Goal: Transaction & Acquisition: Obtain resource

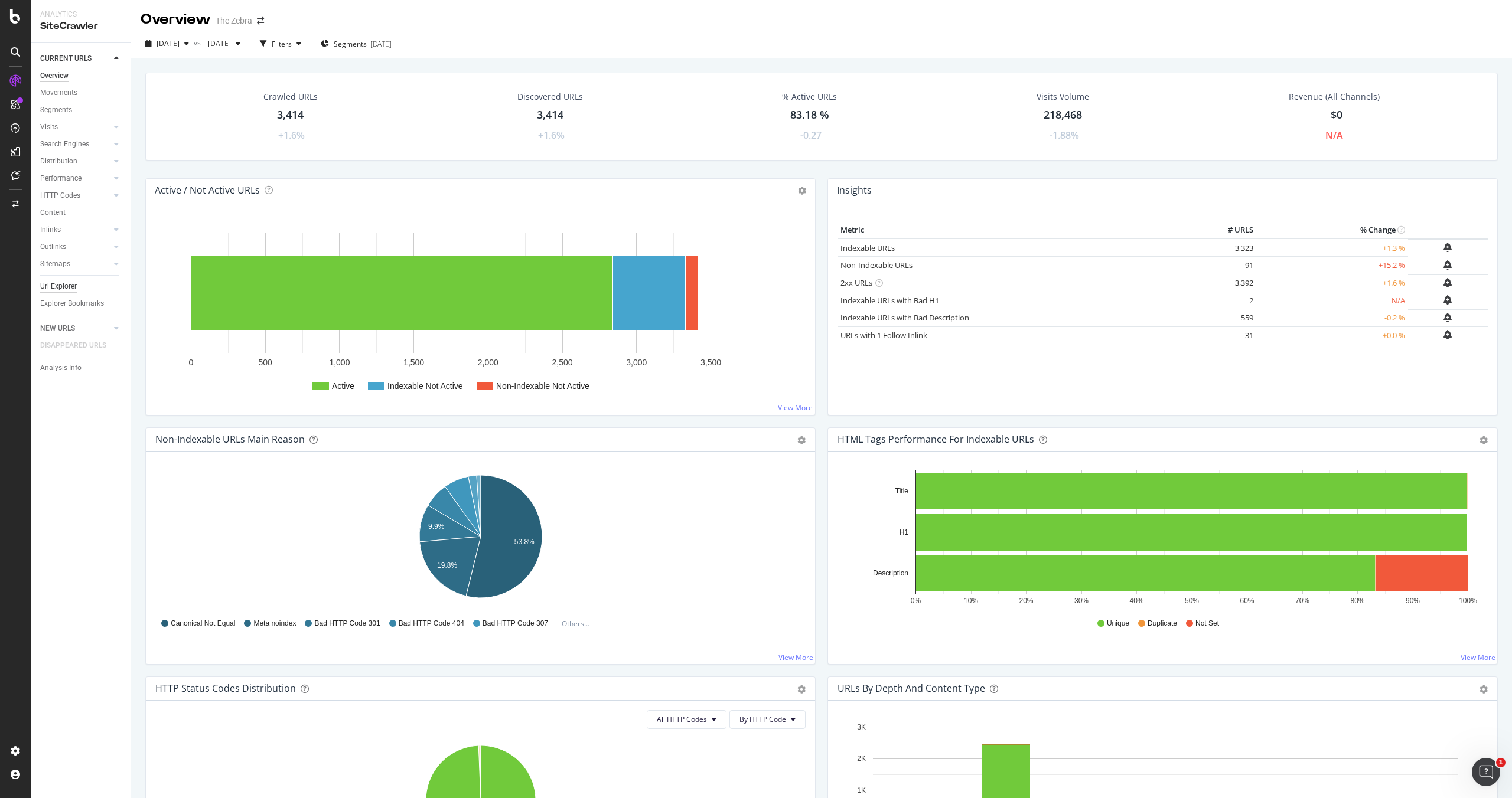
click at [62, 285] on div "Url Explorer" at bounding box center [59, 287] width 37 height 13
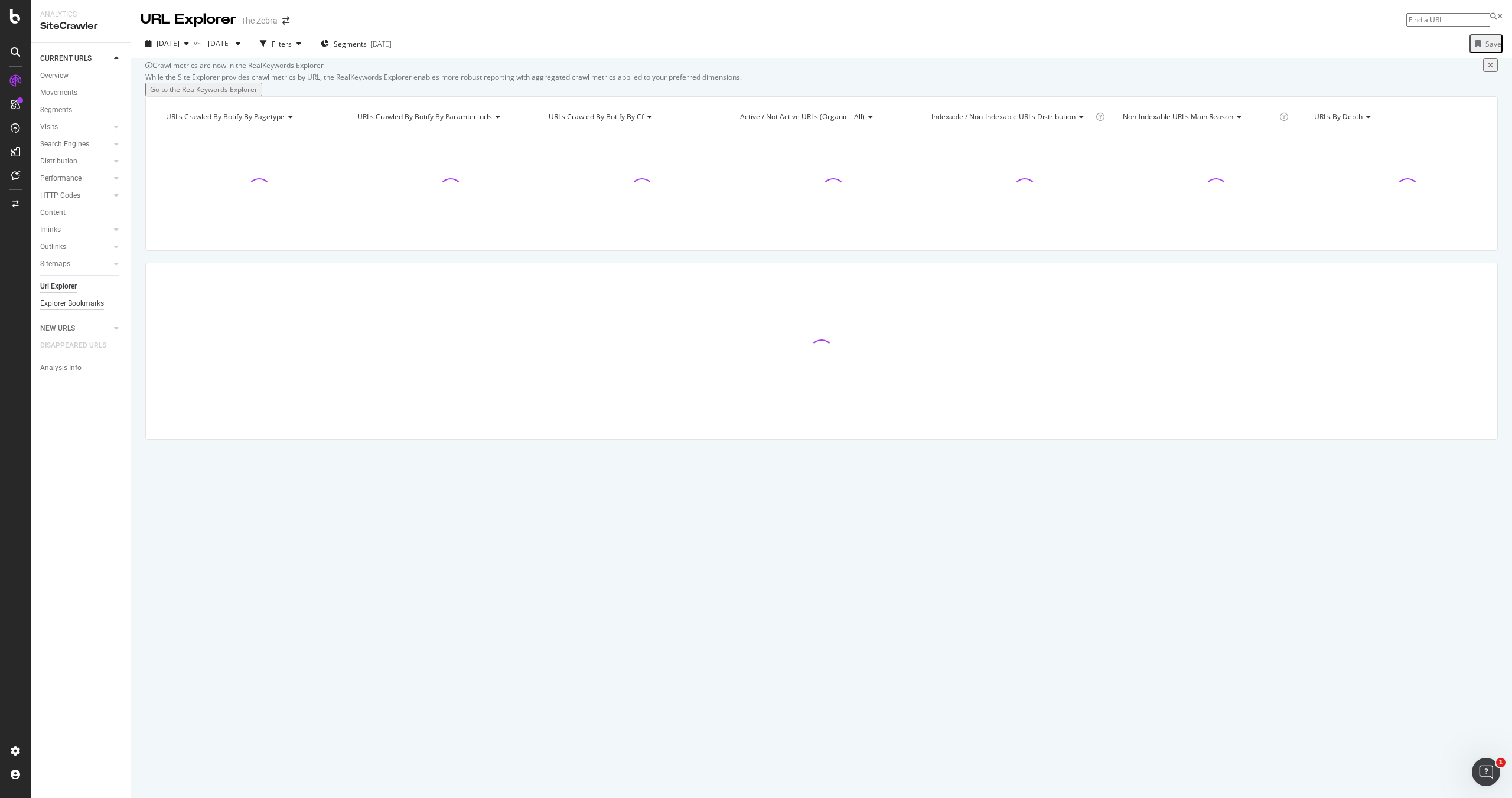
click at [66, 305] on div "Explorer Bookmarks" at bounding box center [72, 304] width 64 height 13
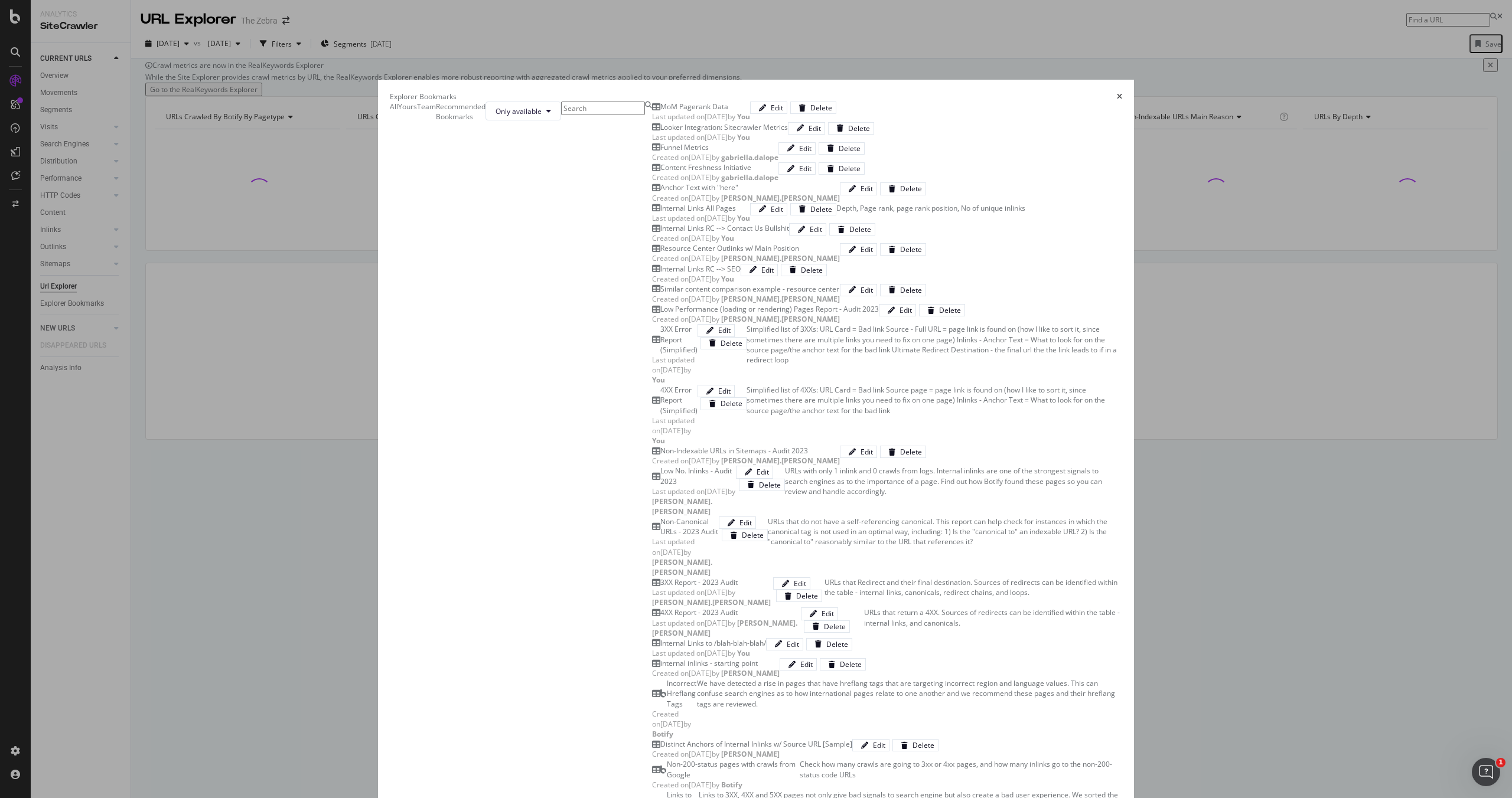
click at [1117, 93] on icon "times" at bounding box center [1120, 96] width 5 height 7
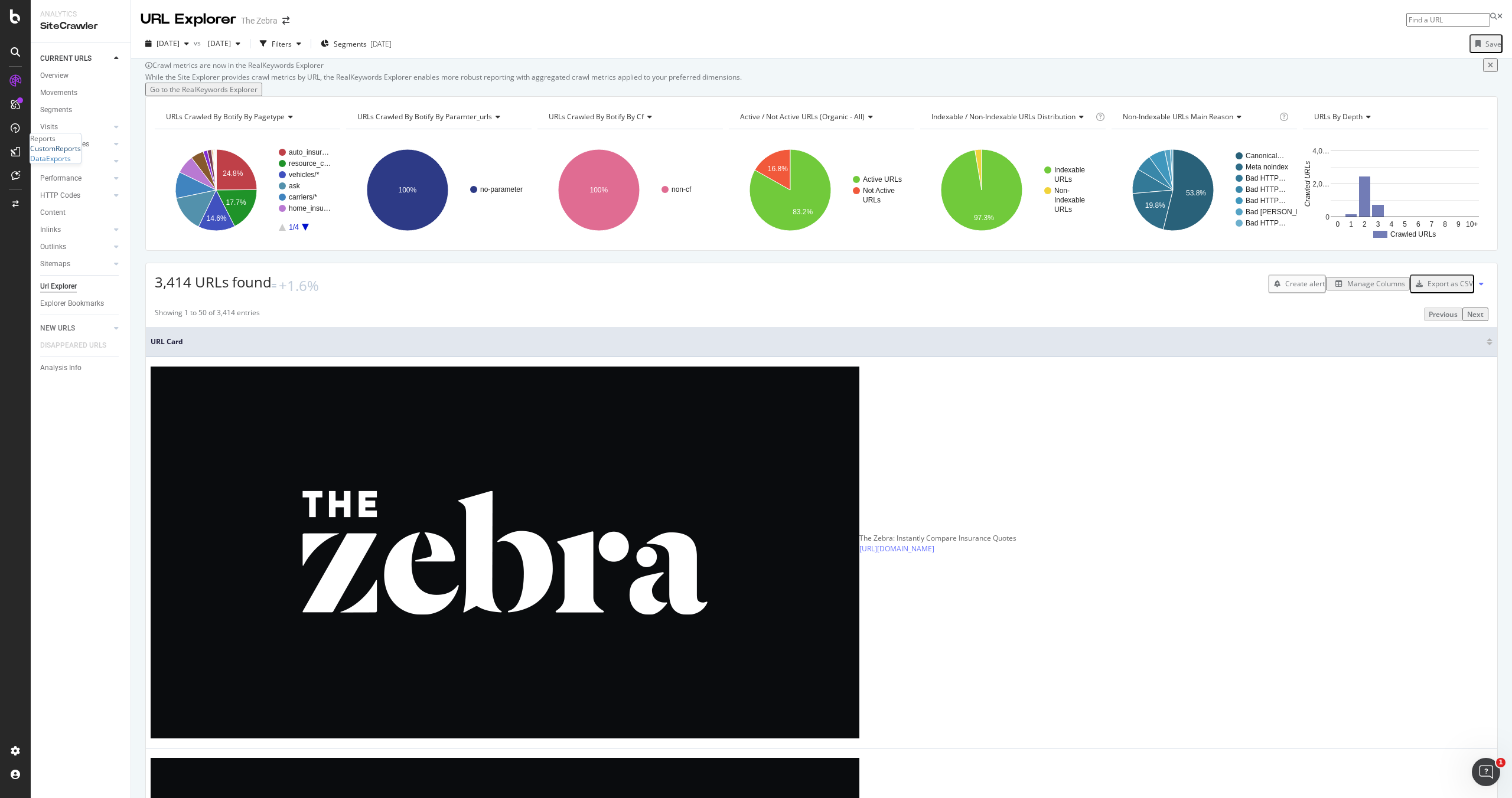
click at [59, 153] on div "CustomReports" at bounding box center [55, 148] width 51 height 10
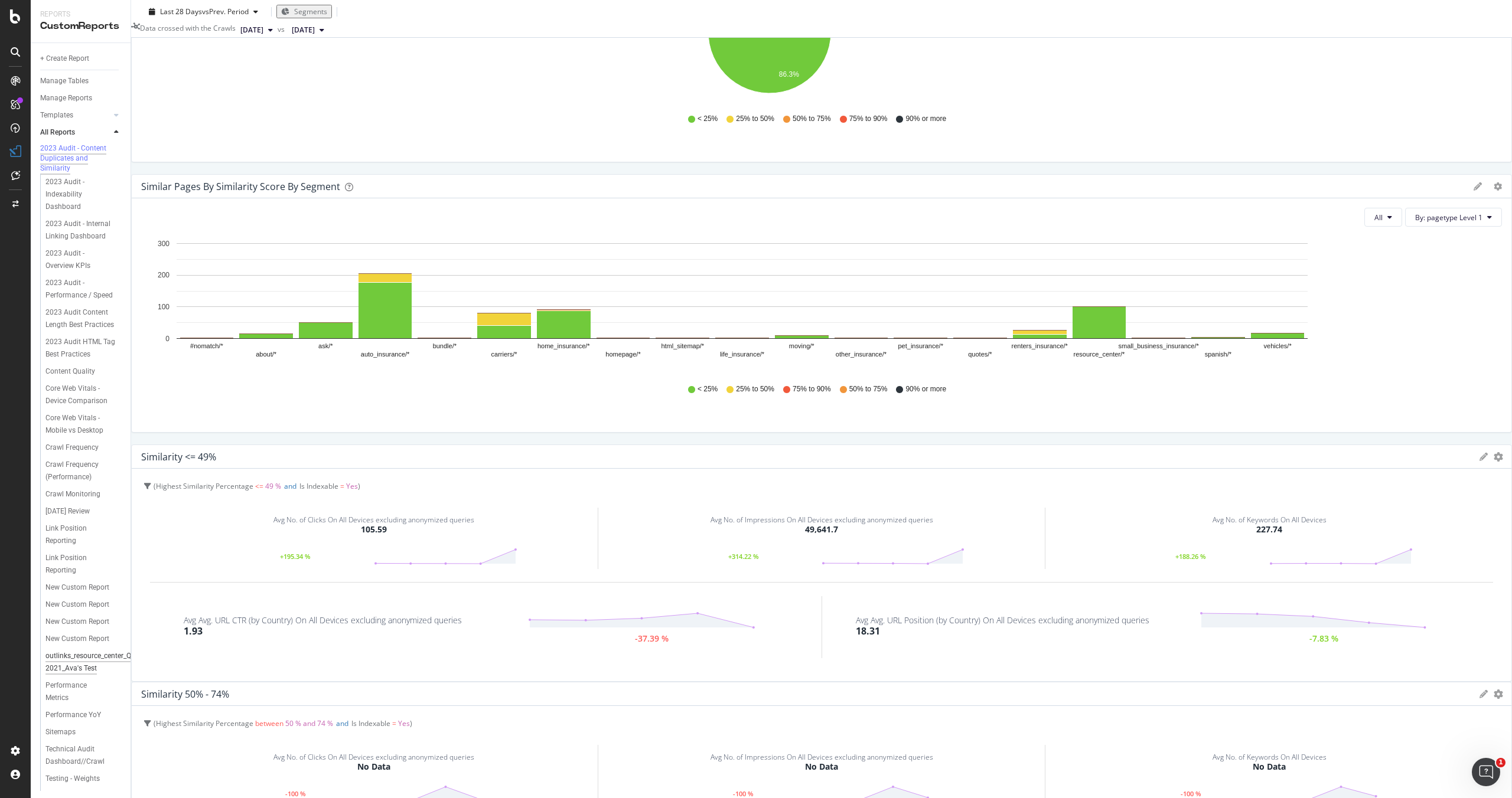
scroll to position [35, 0]
click at [83, 421] on div "Crawl Frequency" at bounding box center [71, 422] width 53 height 13
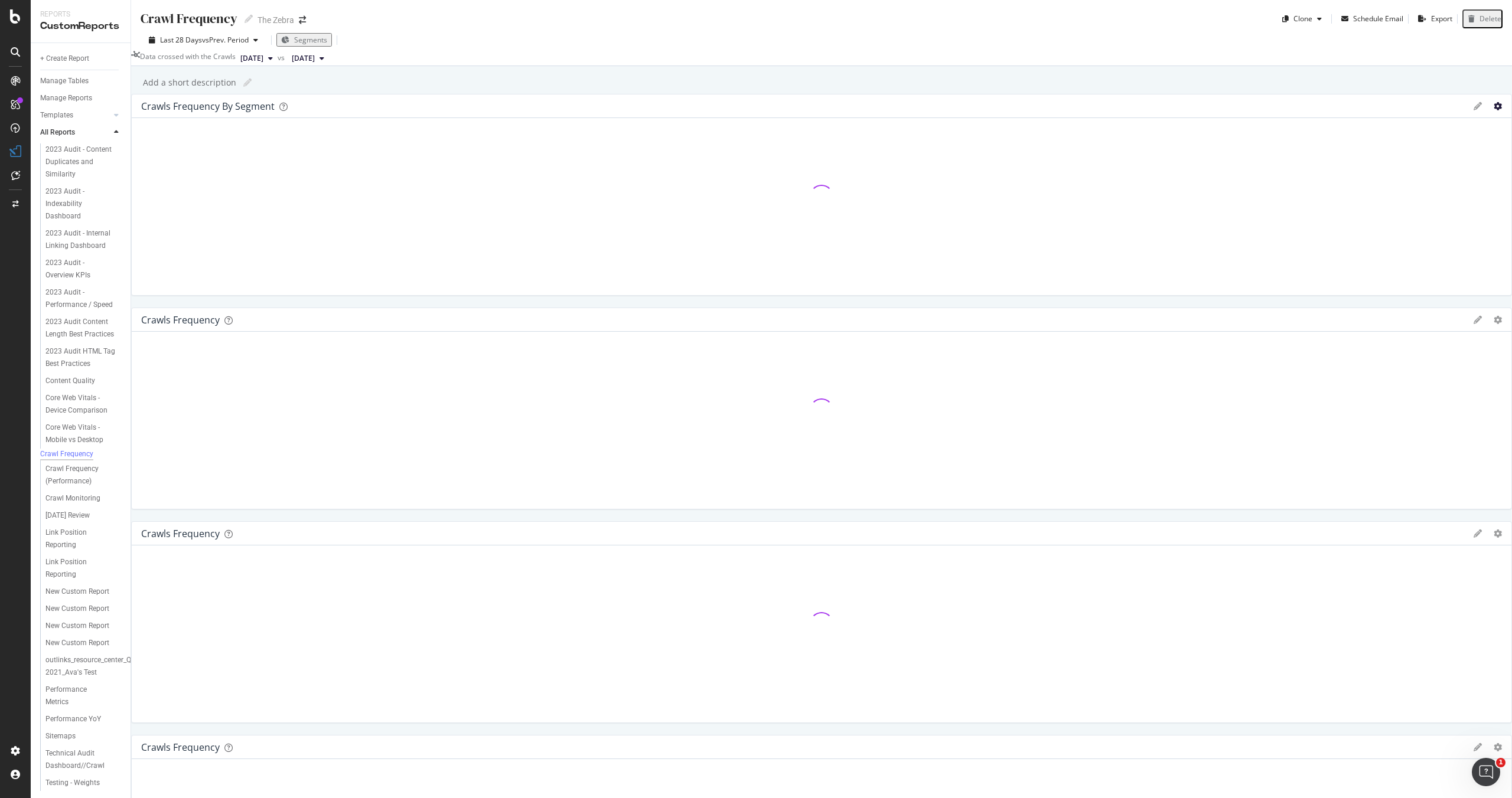
click at [1493, 110] on icon "gear" at bounding box center [1497, 105] width 8 height 8
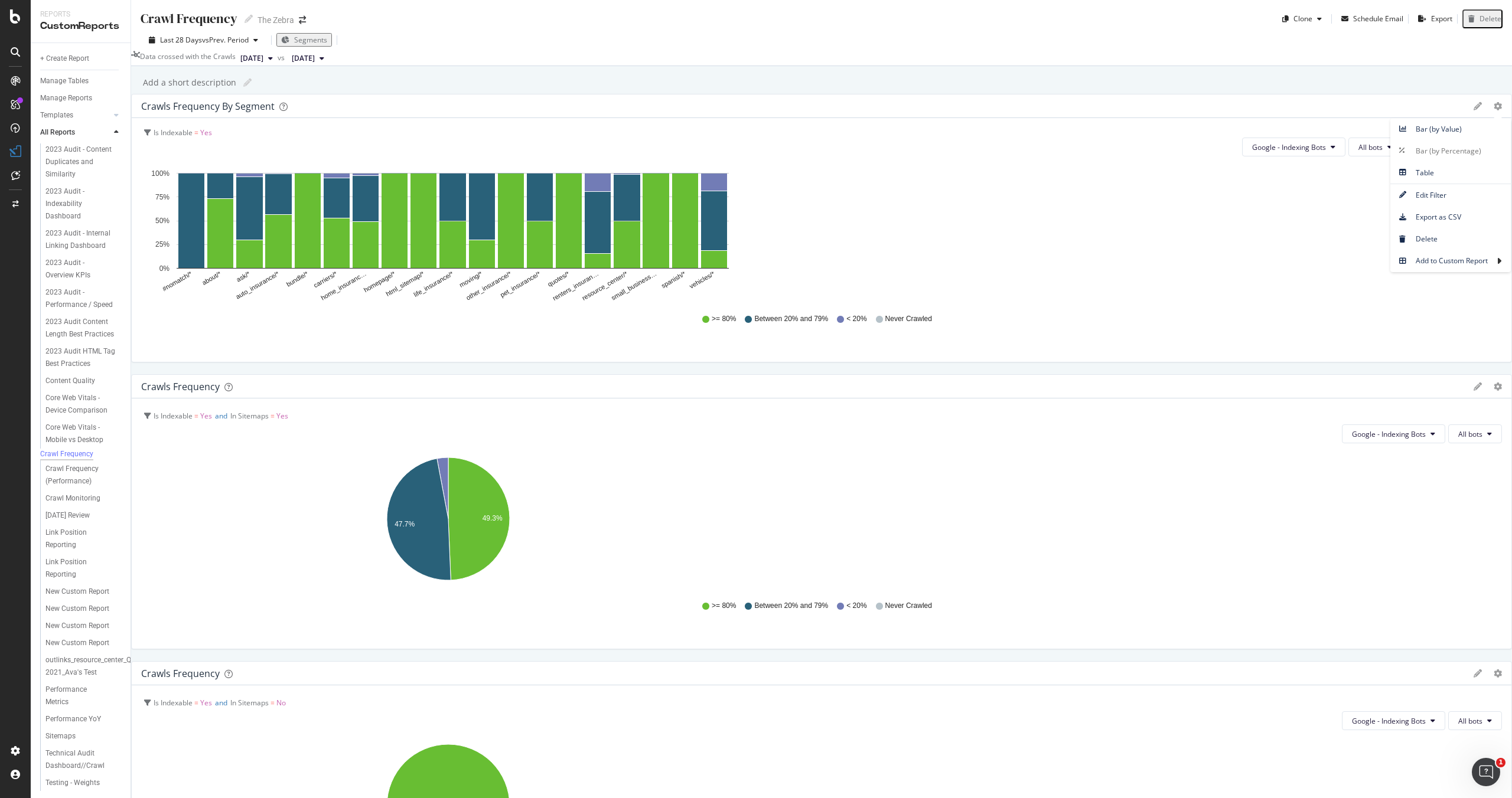
click at [595, 112] on div "Crawls Frequency By Segment" at bounding box center [804, 105] width 1326 height 12
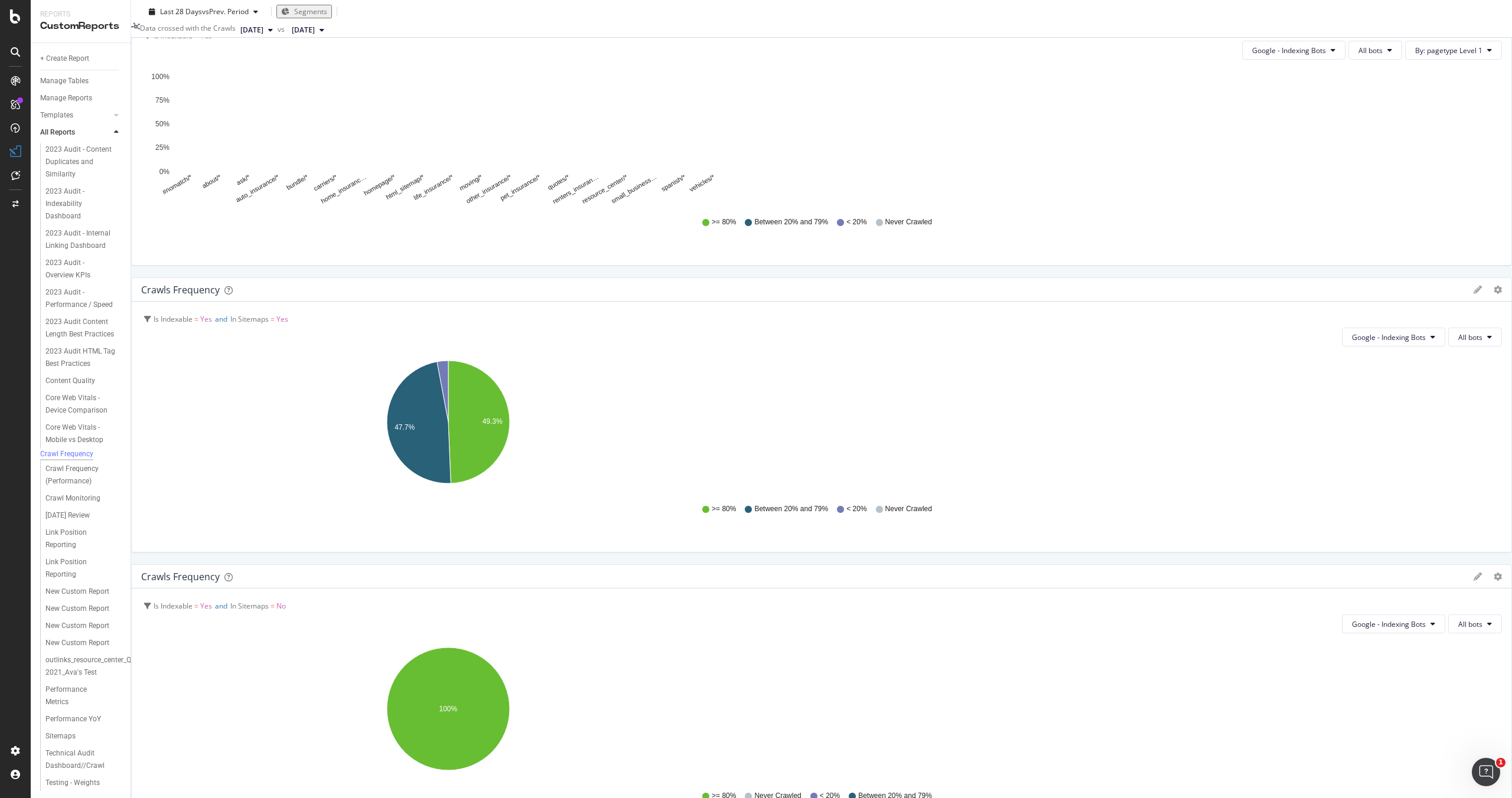
scroll to position [96, 0]
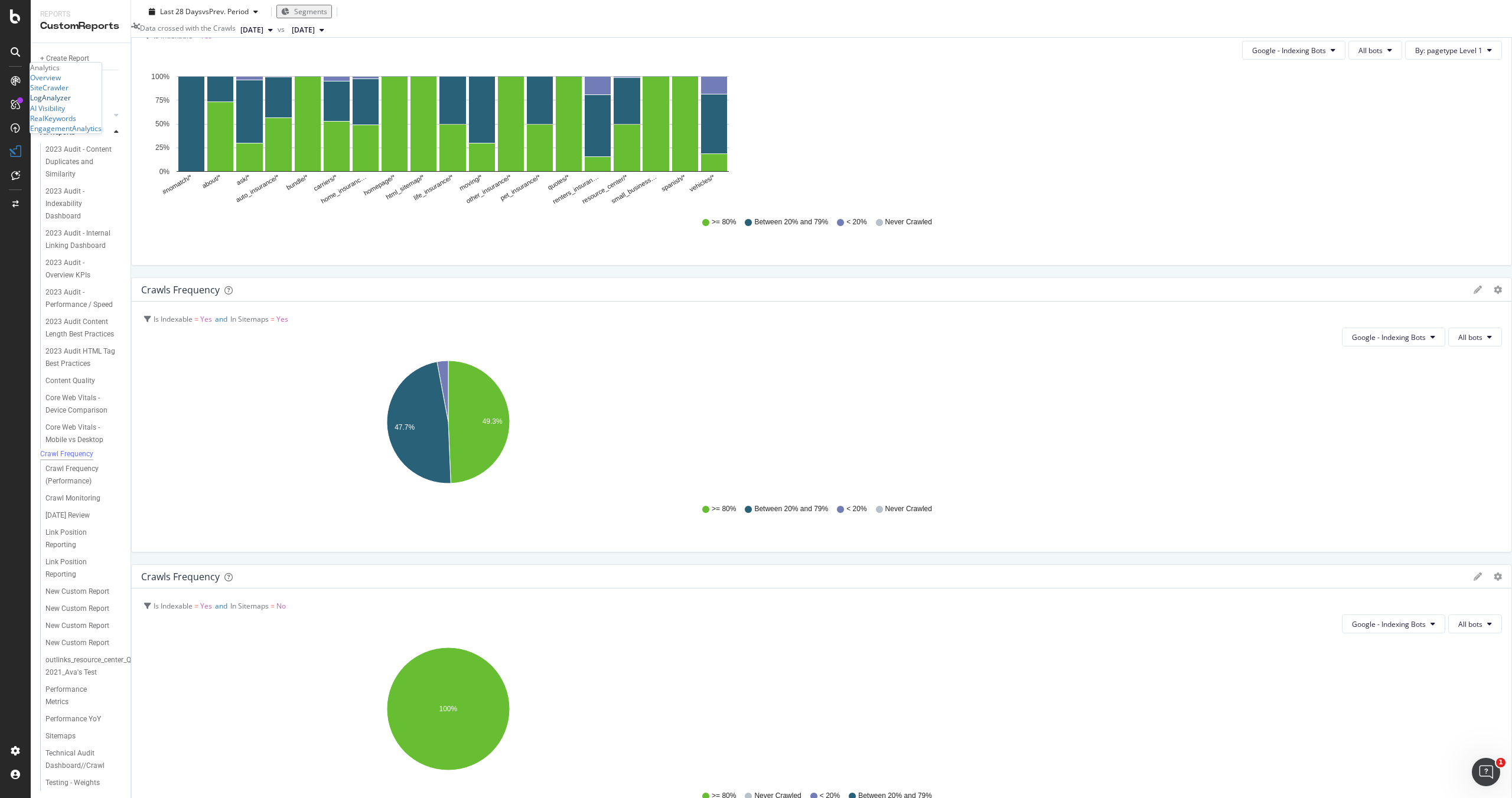
click at [64, 103] on div "LogAnalyzer" at bounding box center [50, 97] width 41 height 10
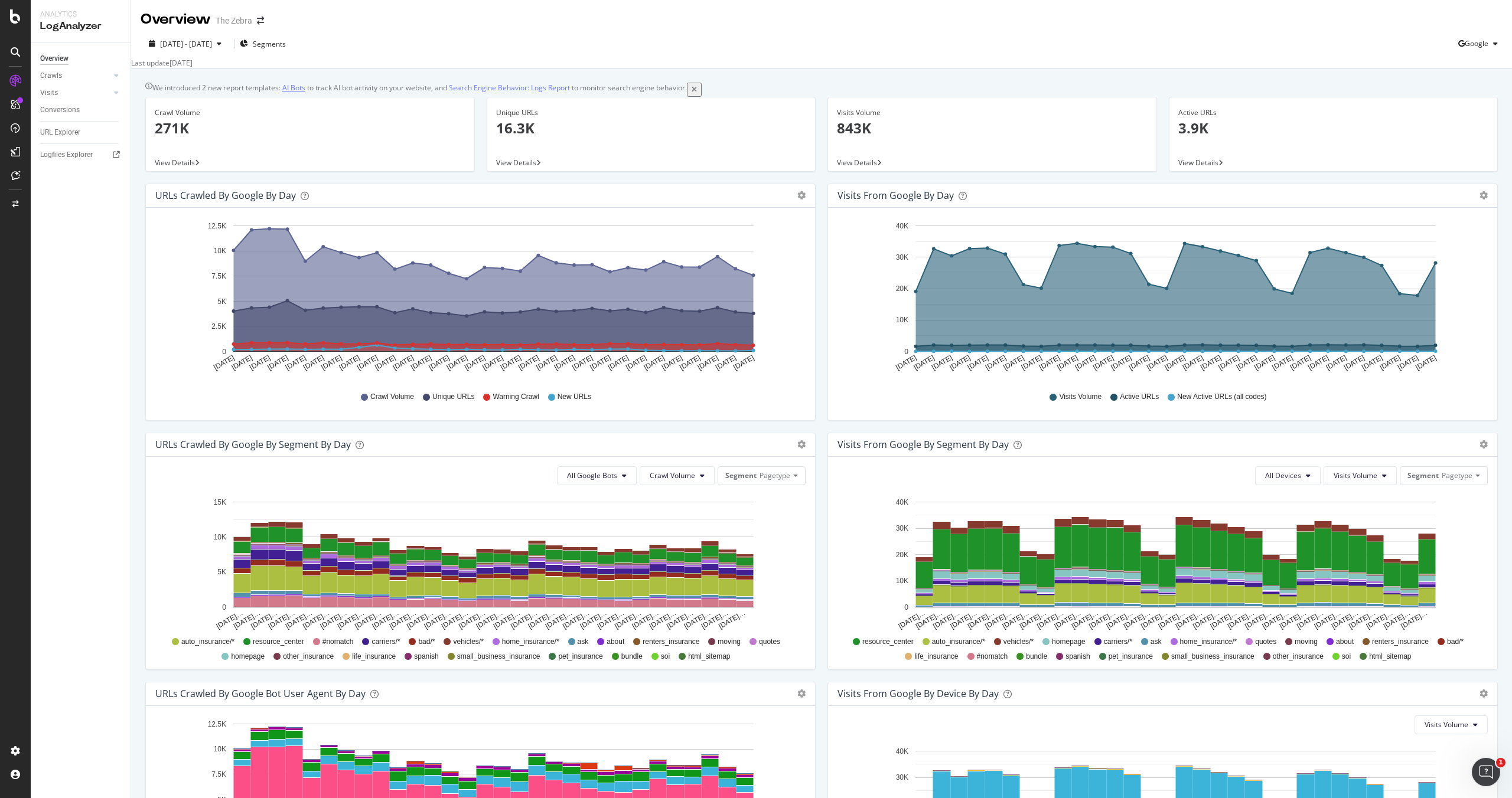
click at [291, 92] on link "AI Bots" at bounding box center [294, 87] width 23 height 10
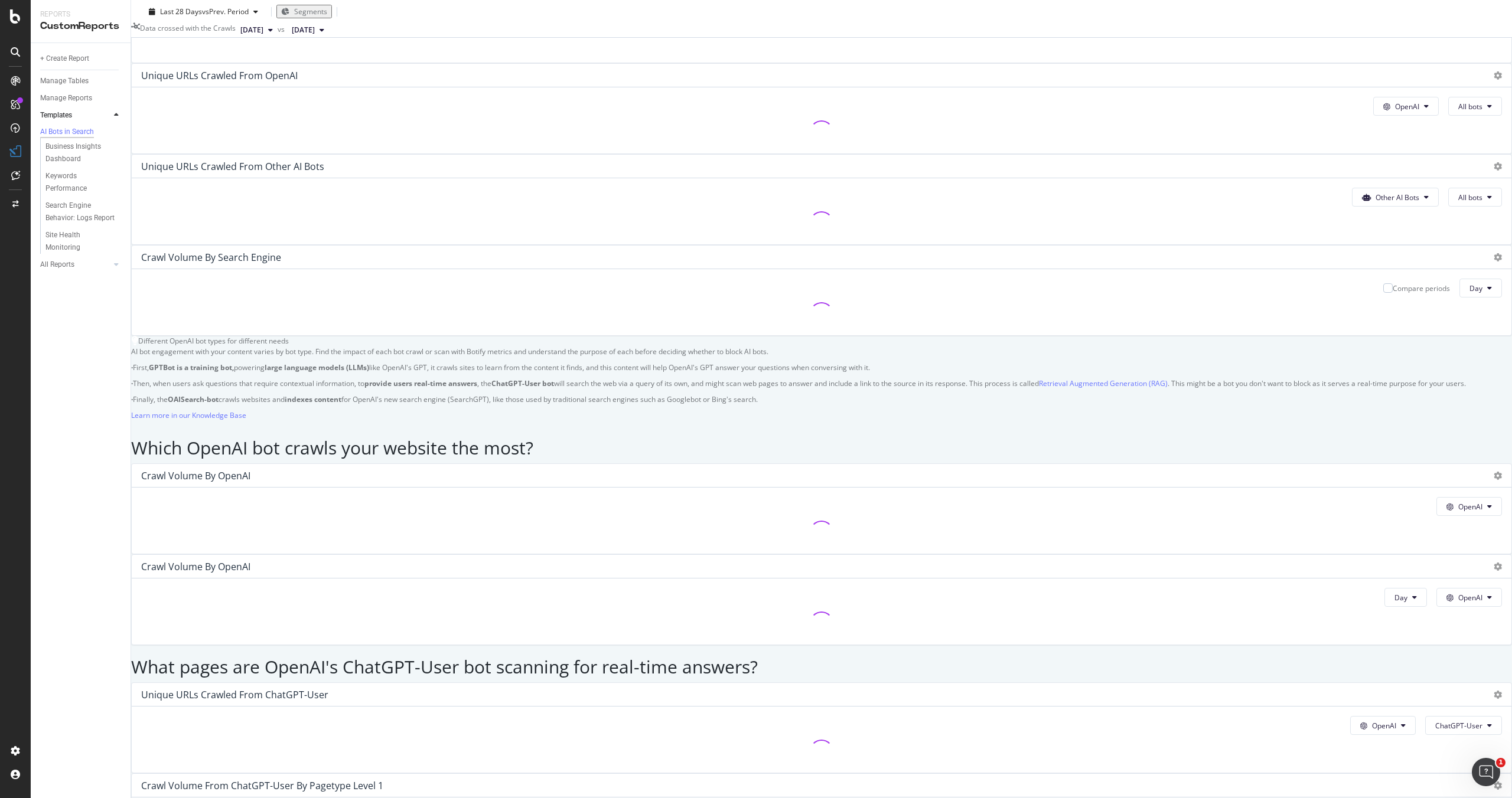
scroll to position [242, 0]
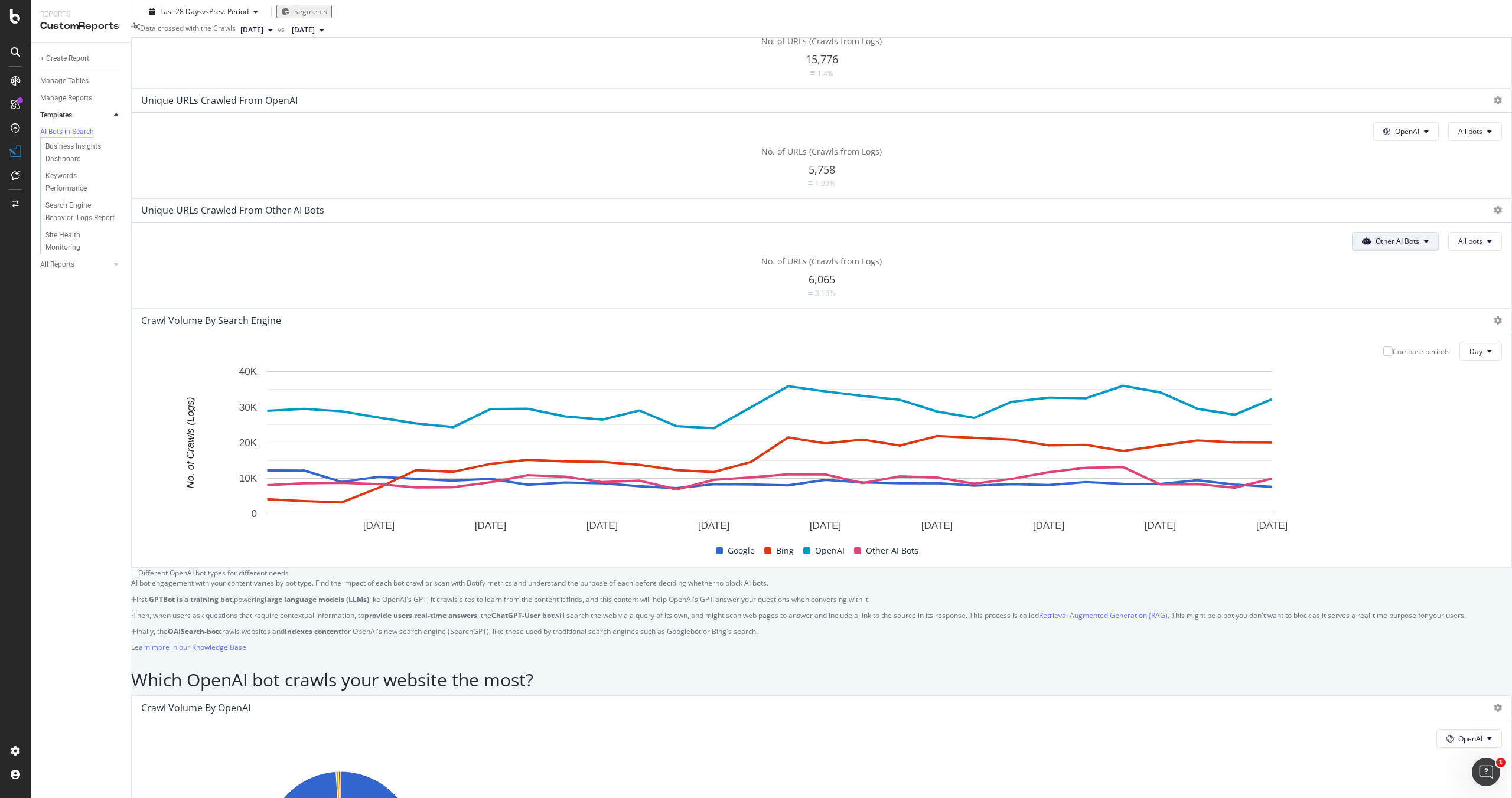
click at [1361, 236] on span at bounding box center [1368, 241] width 14 height 10
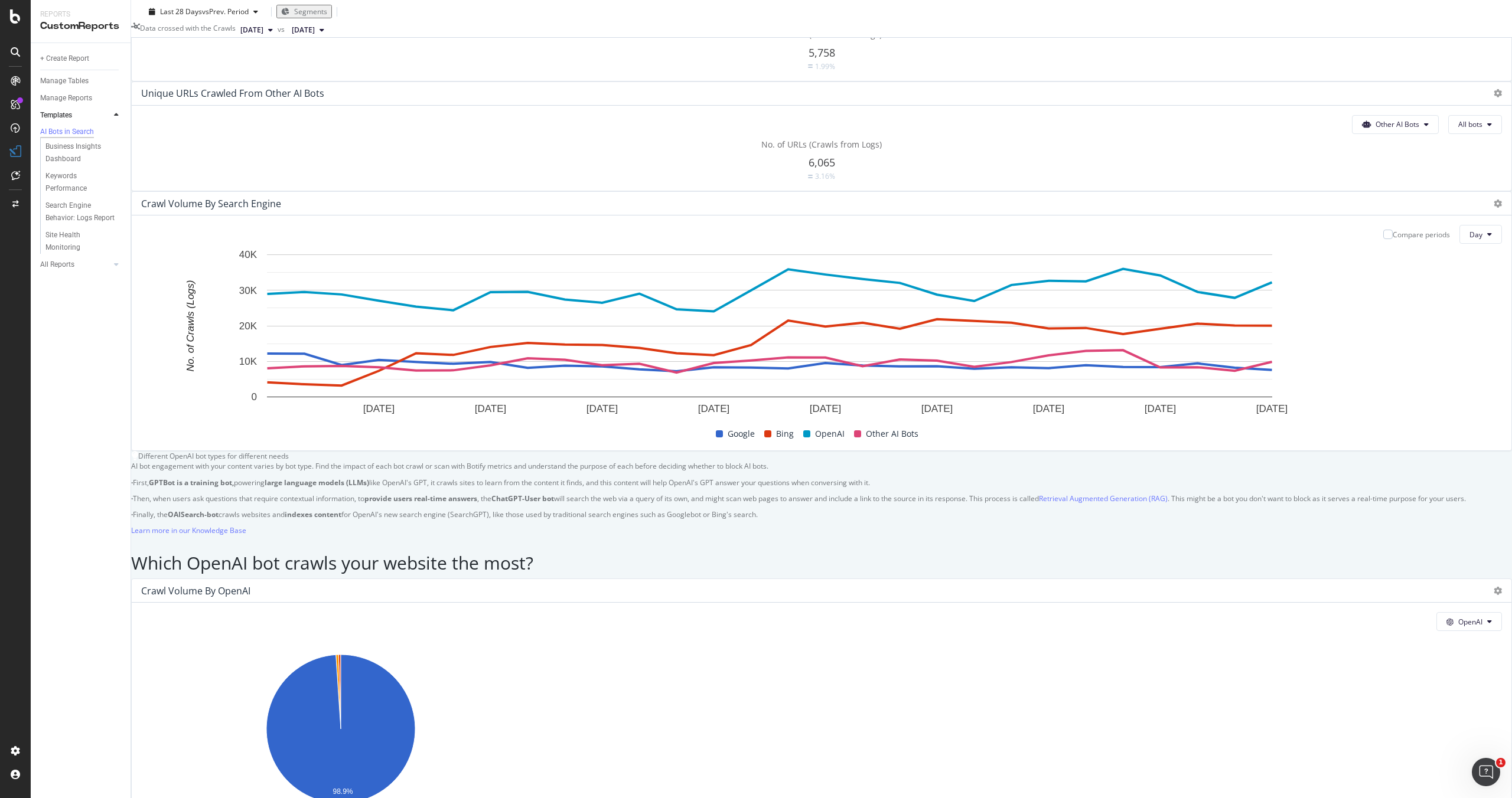
scroll to position [316, 0]
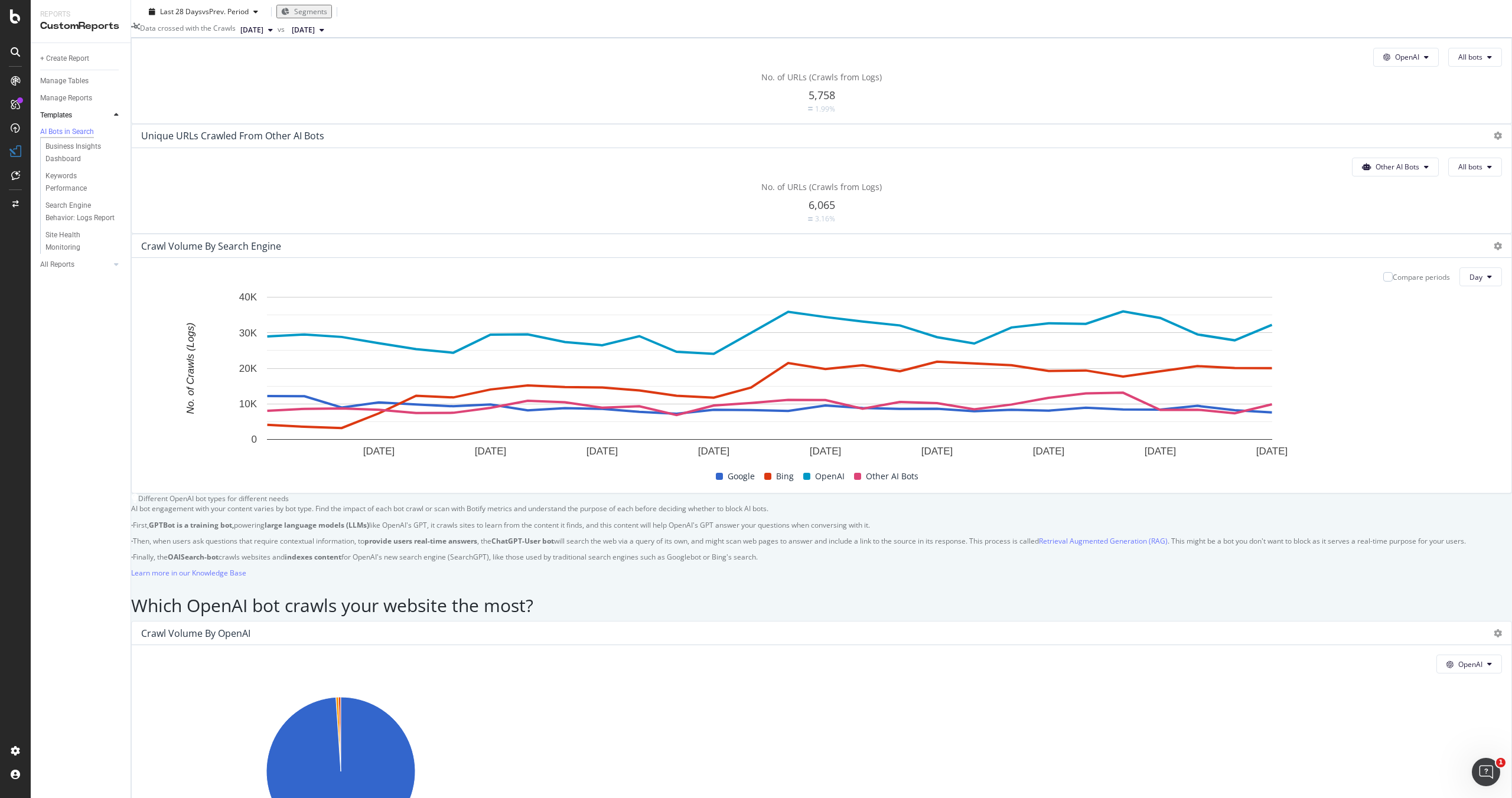
click at [1332, 148] on div "Other AI Bots All bots No. of URLs (Crawls from Logs) 6,065 3.16%" at bounding box center [821, 190] width 1379 height 85
click at [1376, 161] on span "Other AI Bots" at bounding box center [1397, 166] width 43 height 10
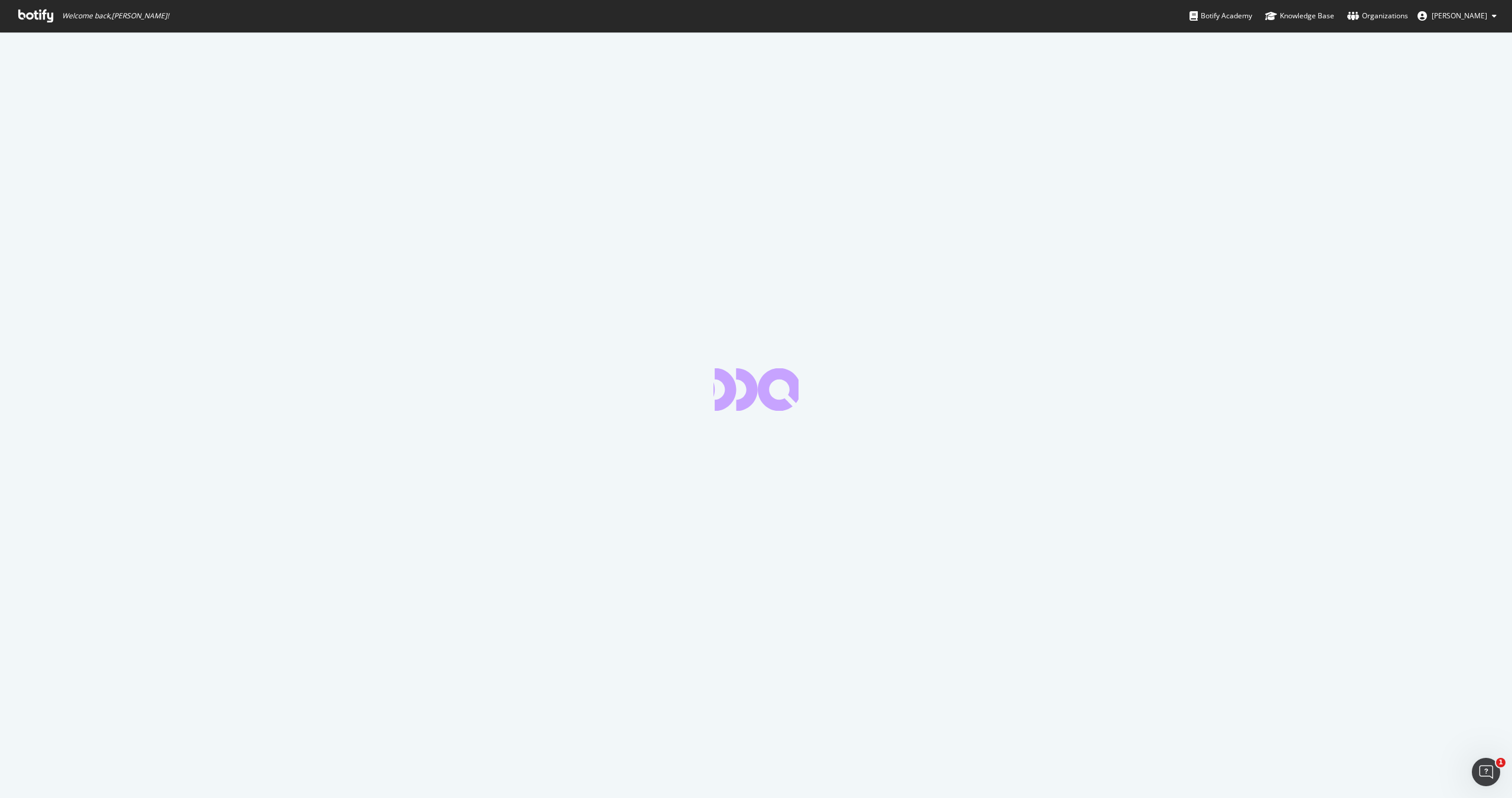
click at [55, 22] on span "Welcome back, [PERSON_NAME] !" at bounding box center [94, 15] width 170 height 32
click at [45, 16] on icon at bounding box center [35, 15] width 35 height 13
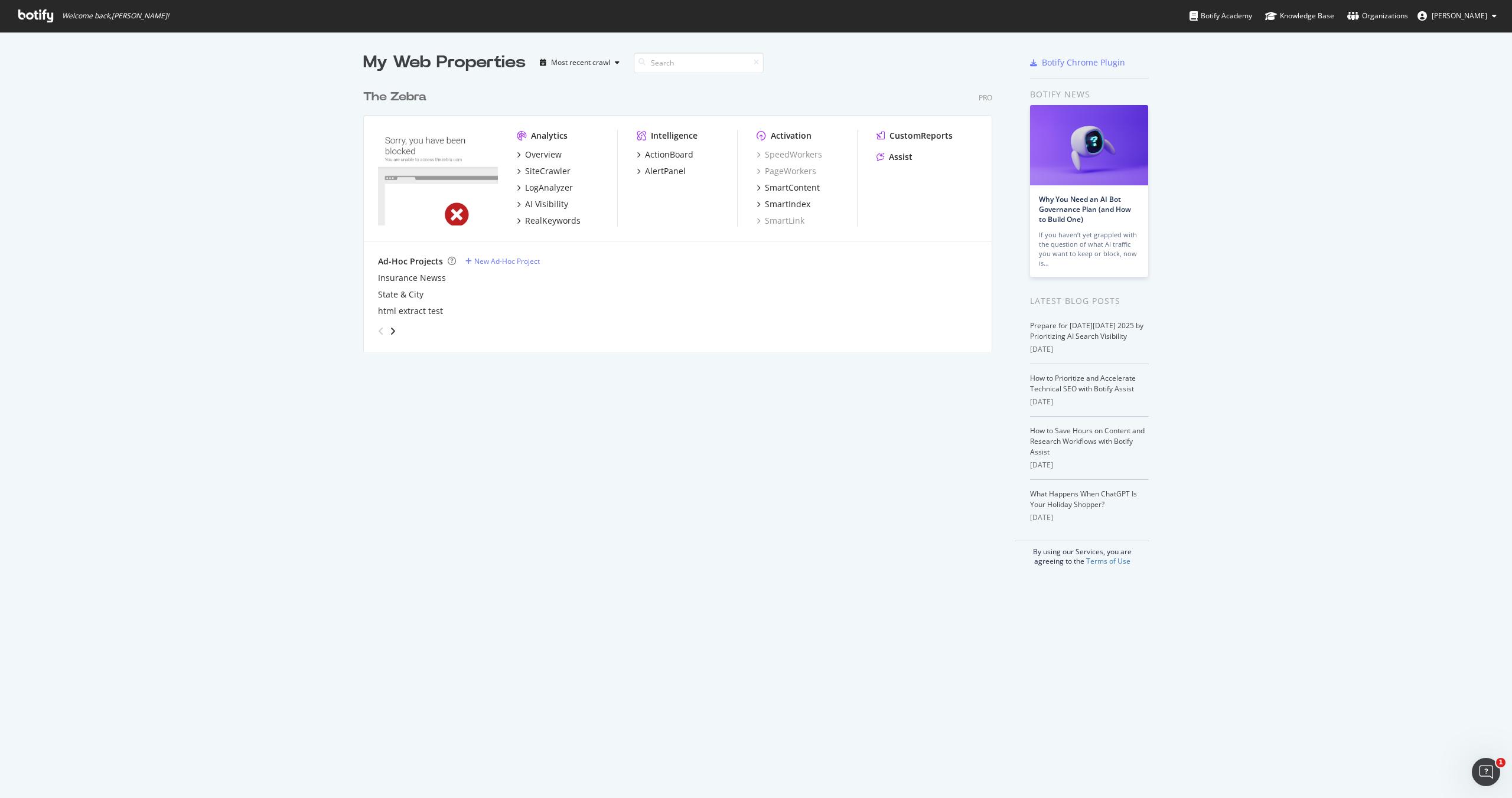
scroll to position [278, 639]
click at [539, 188] on div "LogAnalyzer" at bounding box center [549, 188] width 48 height 12
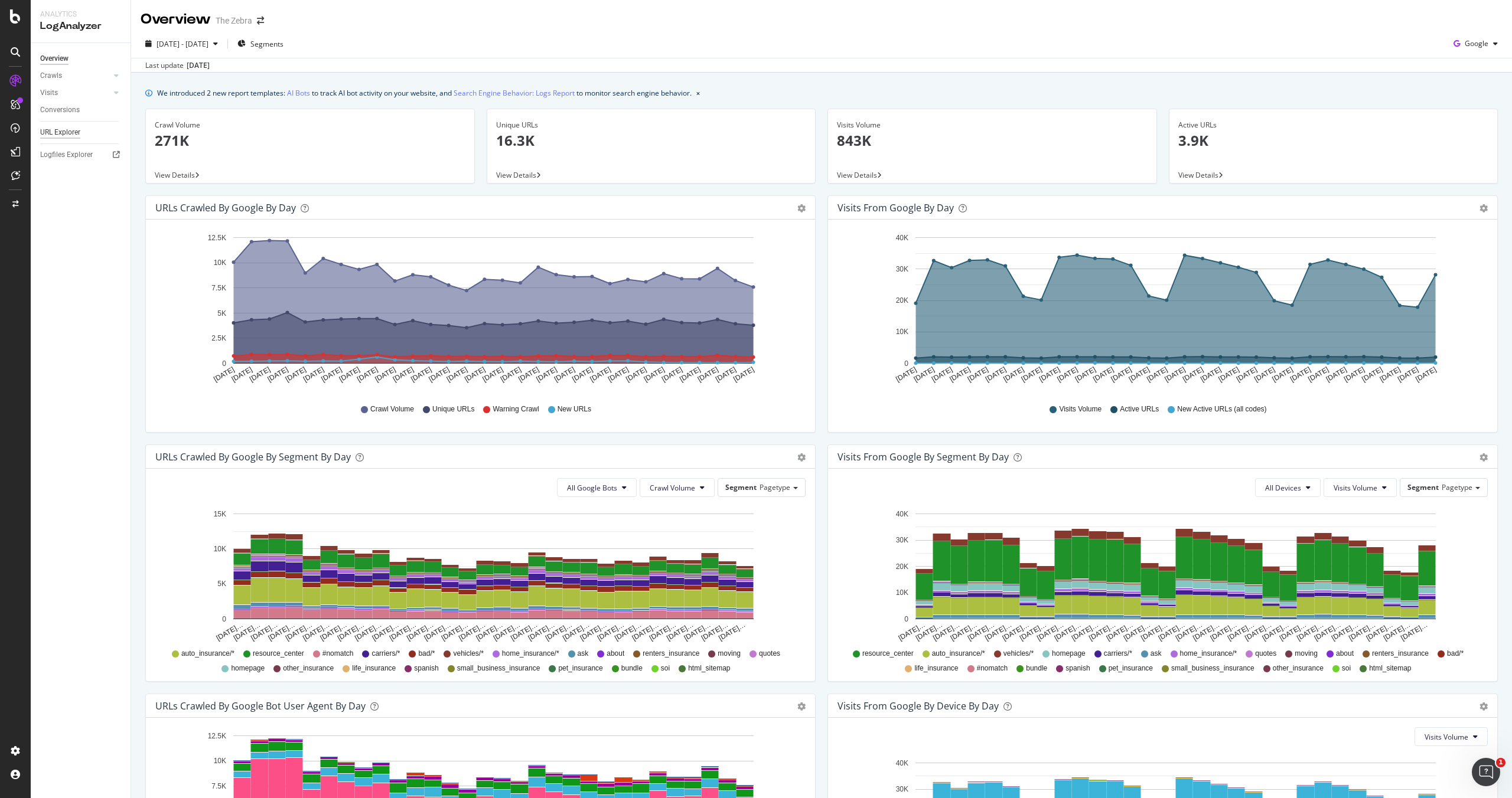
click at [51, 131] on div "URL Explorer" at bounding box center [60, 133] width 41 height 13
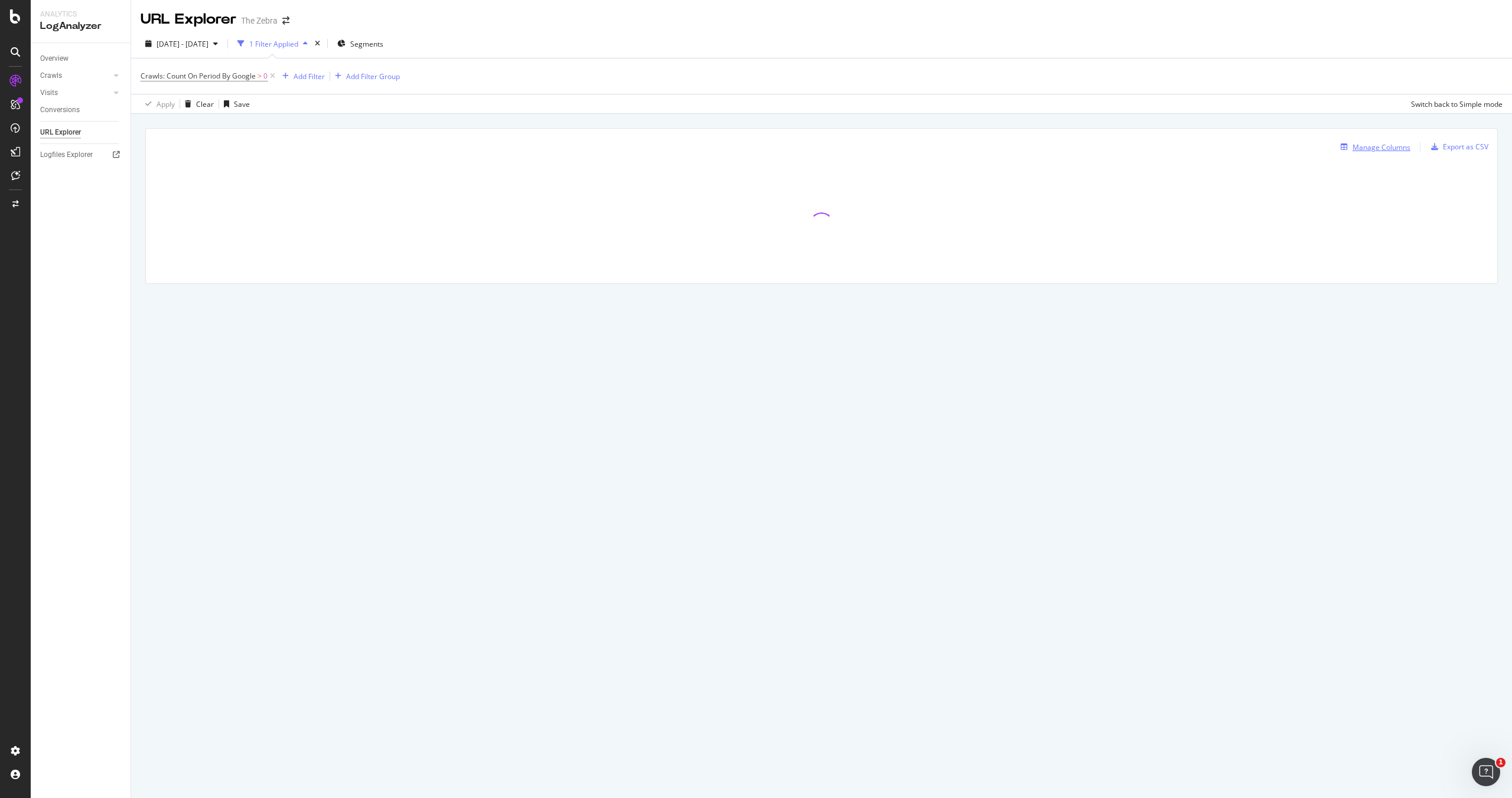
click at [1354, 148] on div "Manage Columns" at bounding box center [1381, 147] width 58 height 10
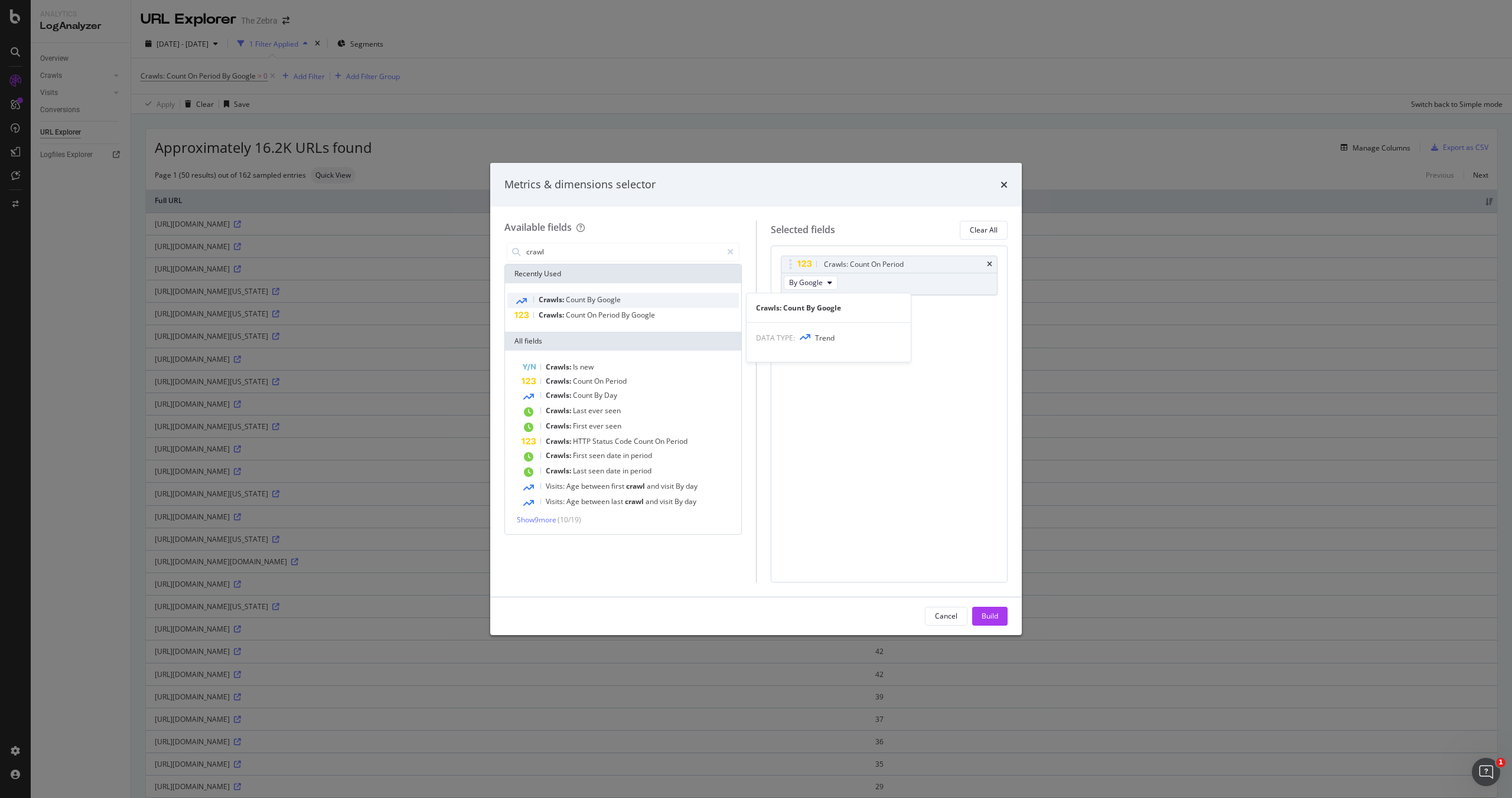
type input "crawl"
click at [622, 303] on div "Crawls: Count By Google" at bounding box center [622, 300] width 232 height 15
click at [989, 261] on icon "times" at bounding box center [990, 264] width 5 height 7
click at [995, 616] on div "Build" at bounding box center [990, 615] width 16 height 10
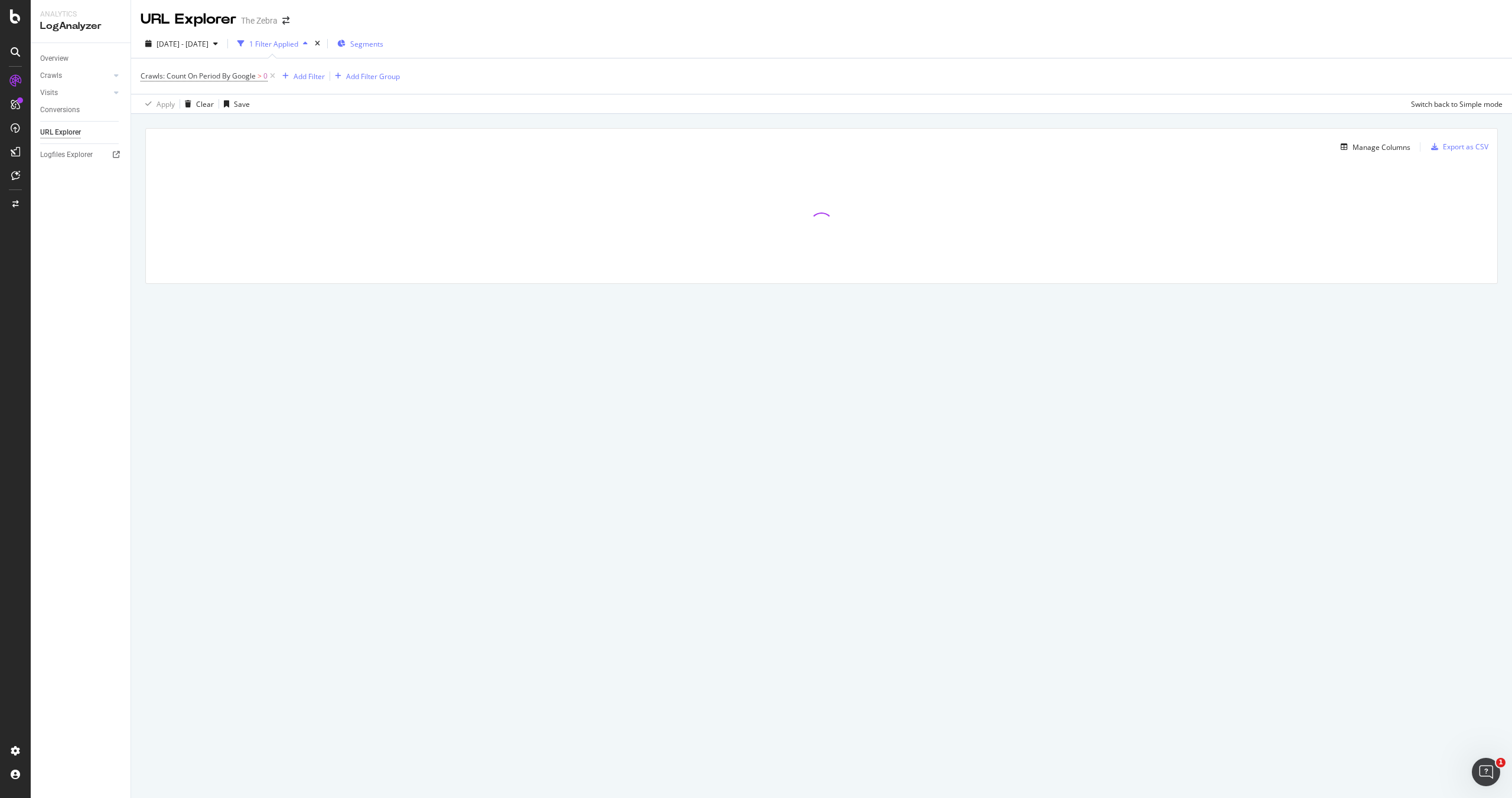
click at [383, 38] on div "Segments" at bounding box center [360, 44] width 46 height 18
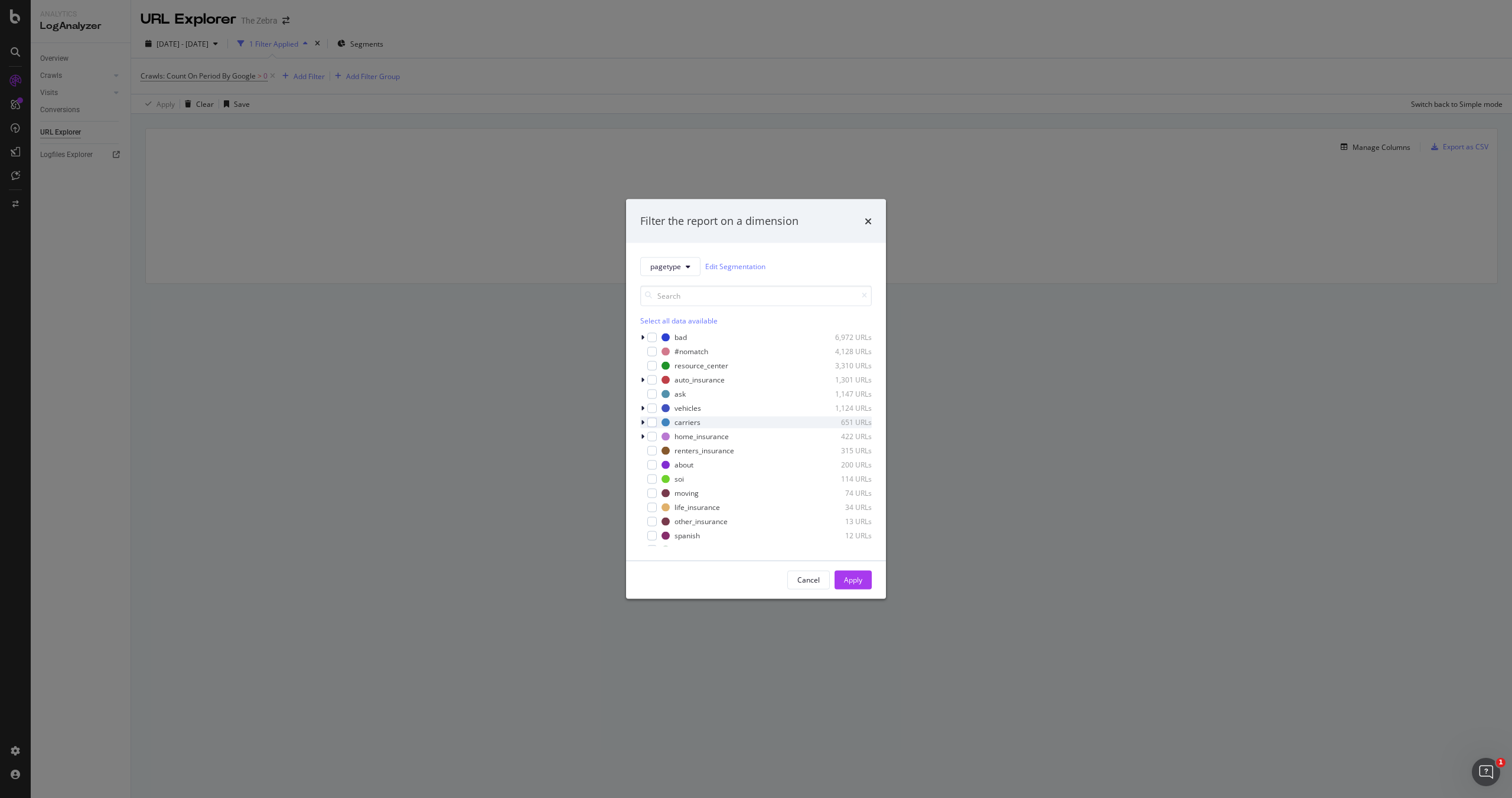
click at [643, 419] on icon "modal" at bounding box center [642, 422] width 4 height 7
click at [654, 440] on div "modal" at bounding box center [659, 436] width 9 height 9
click at [858, 587] on div "Apply" at bounding box center [853, 580] width 18 height 18
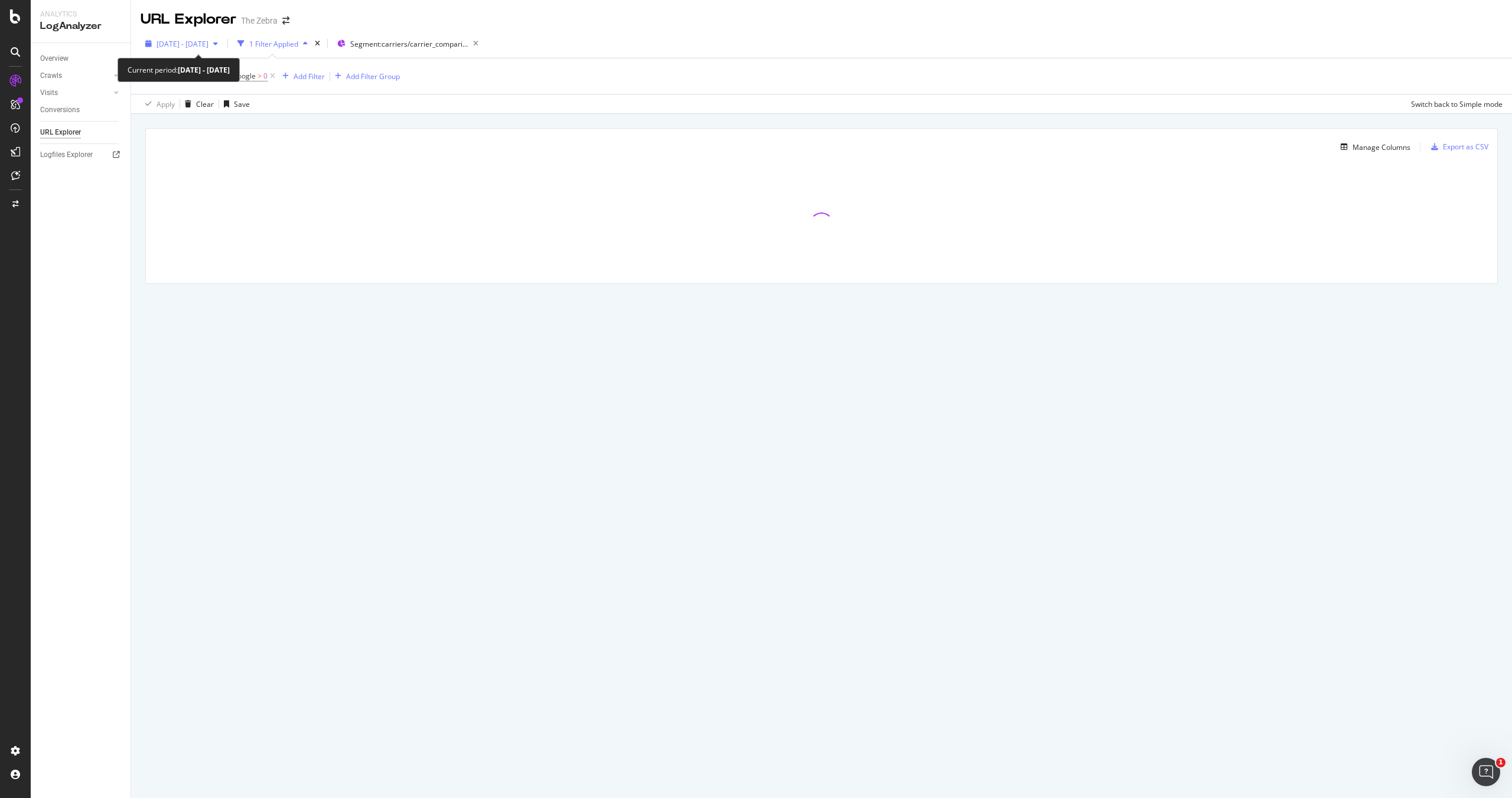
click at [208, 40] on span "[DATE] - [DATE]" at bounding box center [182, 43] width 52 height 10
click at [213, 114] on div "Last 3 Months" at bounding box center [194, 112] width 46 height 10
type input "[DATE]"
click at [282, 224] on div "Apply" at bounding box center [273, 219] width 18 height 10
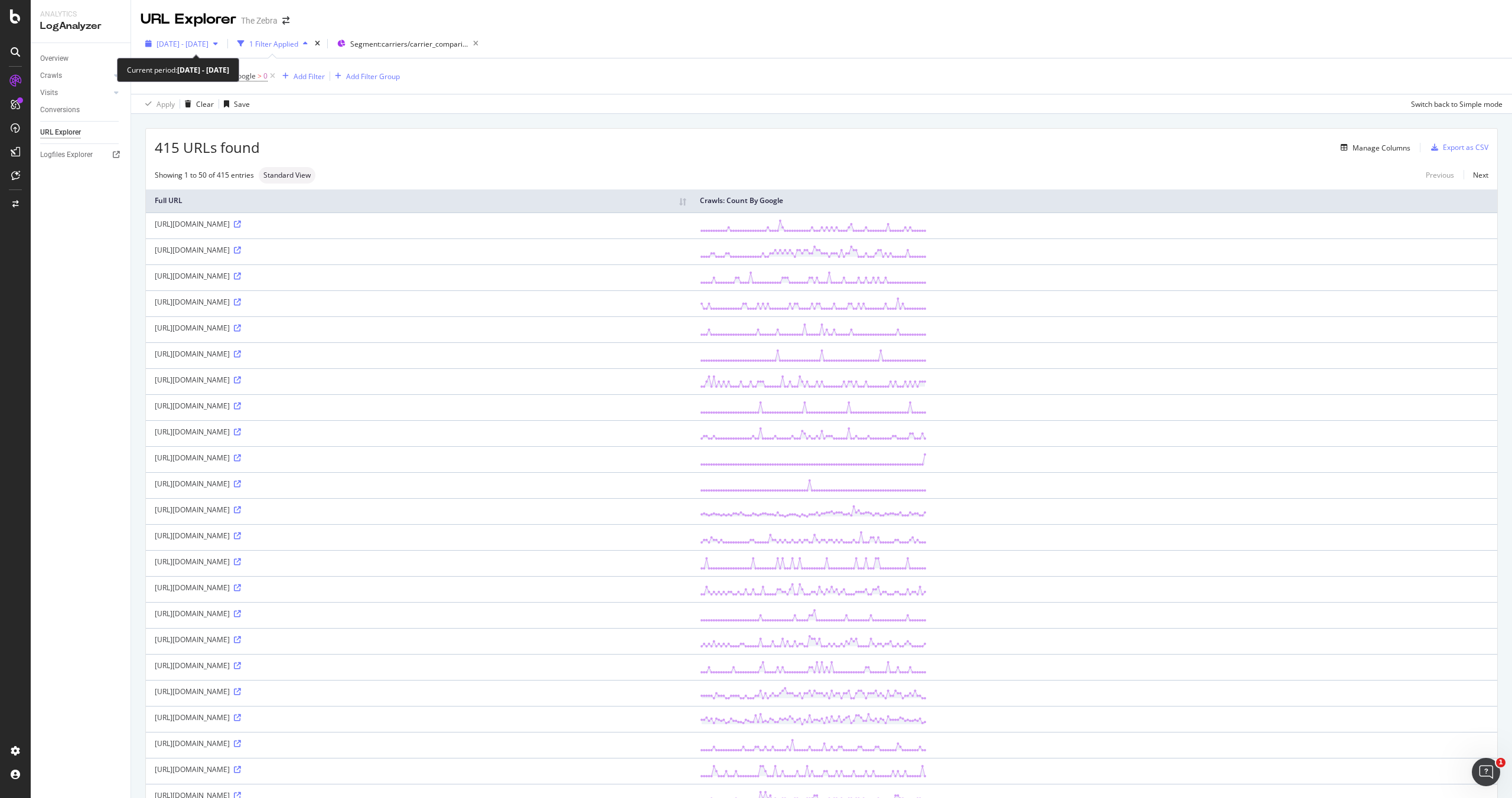
click at [208, 43] on span "[DATE] - [DATE]" at bounding box center [182, 43] width 52 height 10
click at [189, 128] on div "Custom" at bounding box center [184, 126] width 25 height 10
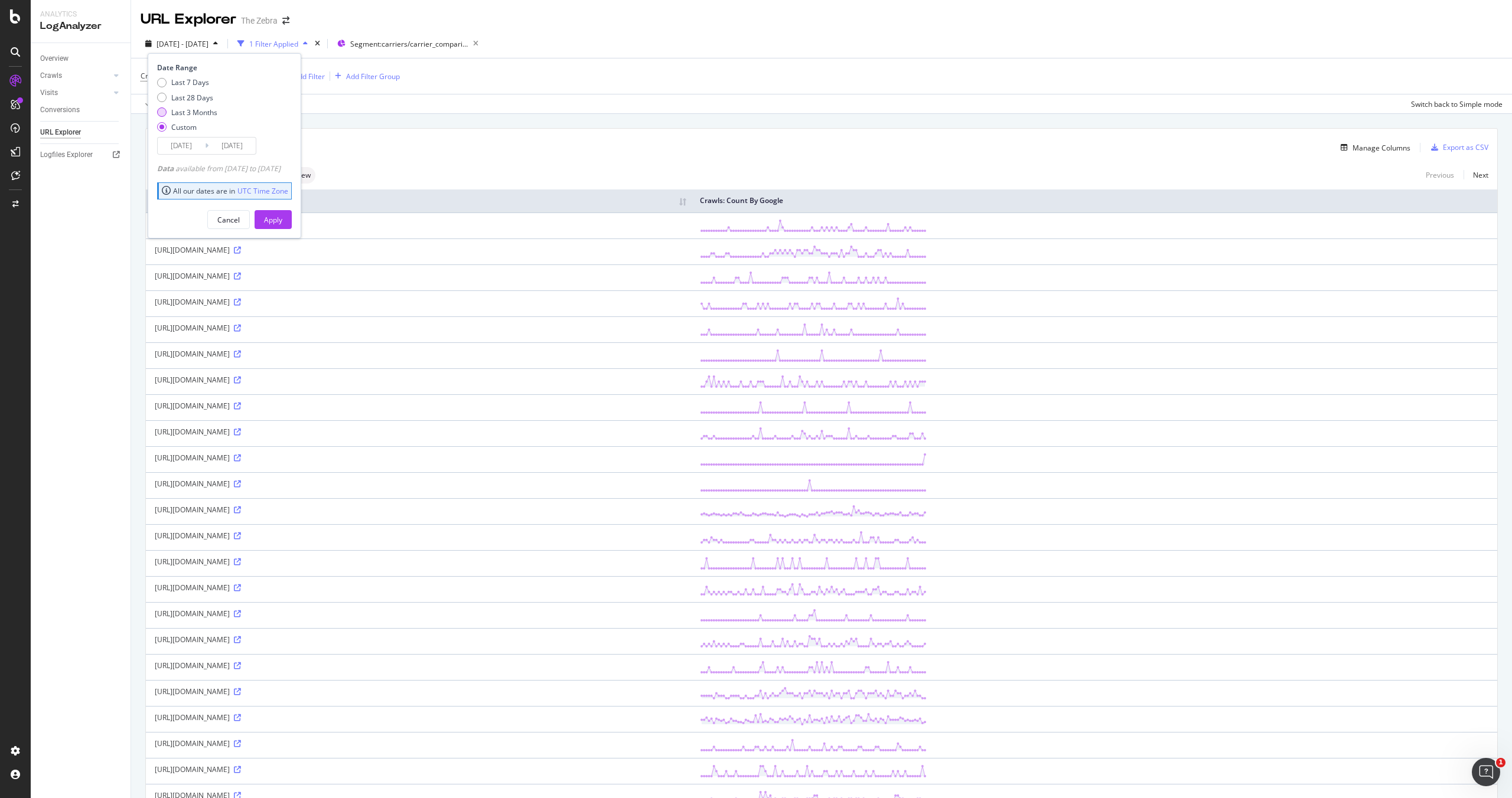
click at [196, 107] on div "Last 3 Months" at bounding box center [194, 112] width 46 height 10
type input "[DATE]"
click at [182, 133] on div "Last 7 Days Last 28 Days Last 3 Months Custom" at bounding box center [187, 107] width 60 height 60
click at [282, 223] on div "Apply" at bounding box center [273, 219] width 18 height 10
click at [1467, 147] on div "Export as CSV" at bounding box center [1465, 147] width 45 height 10
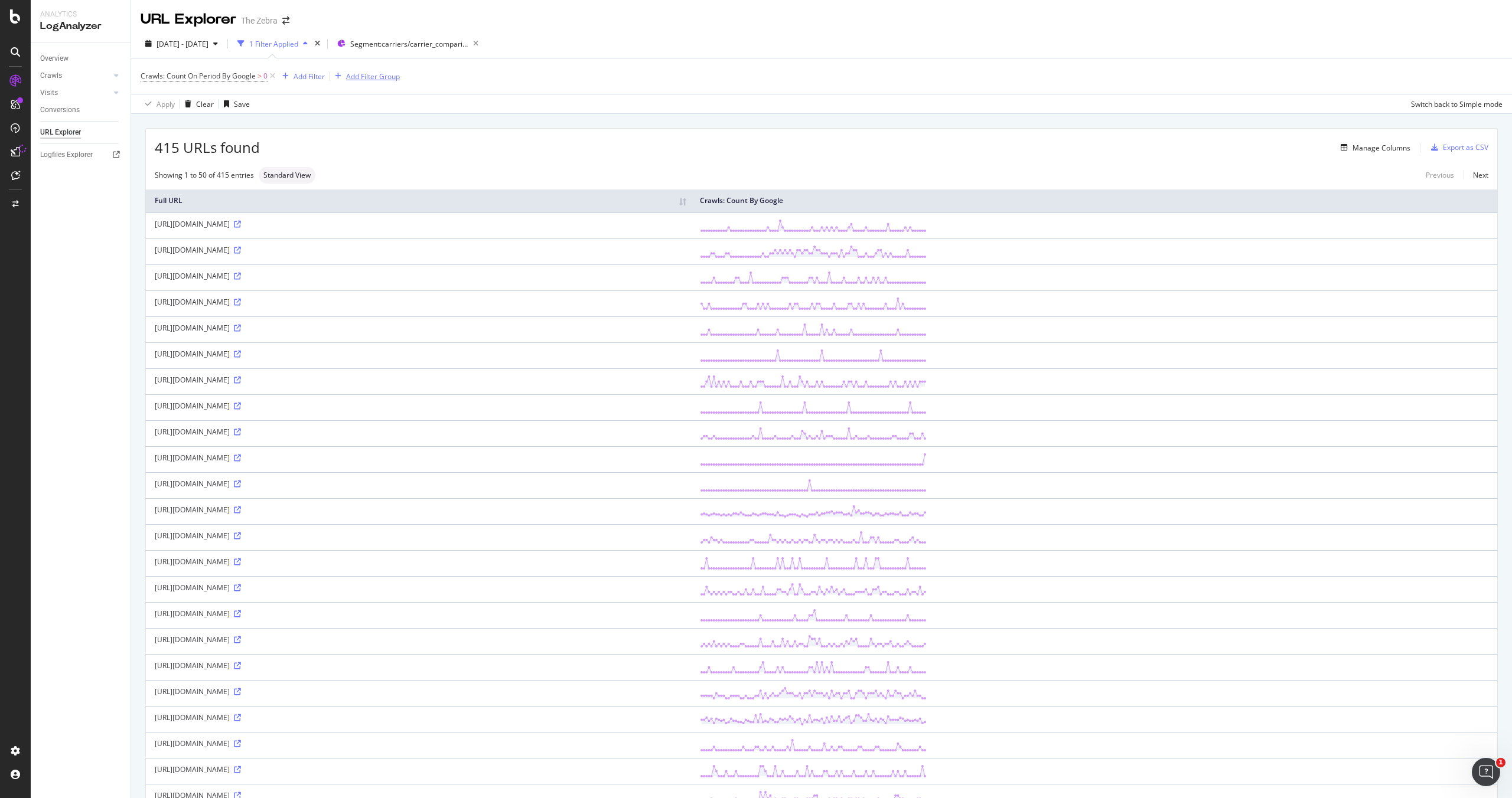
click at [364, 74] on div "Add Filter Group" at bounding box center [373, 76] width 54 height 10
click at [429, 112] on div "Crawls: Count On Period By Google > 0 Add Filter Add Filter Group Apply Clear S…" at bounding box center [821, 86] width 1361 height 55
click at [82, 201] on div "DataExports" at bounding box center [66, 201] width 46 height 12
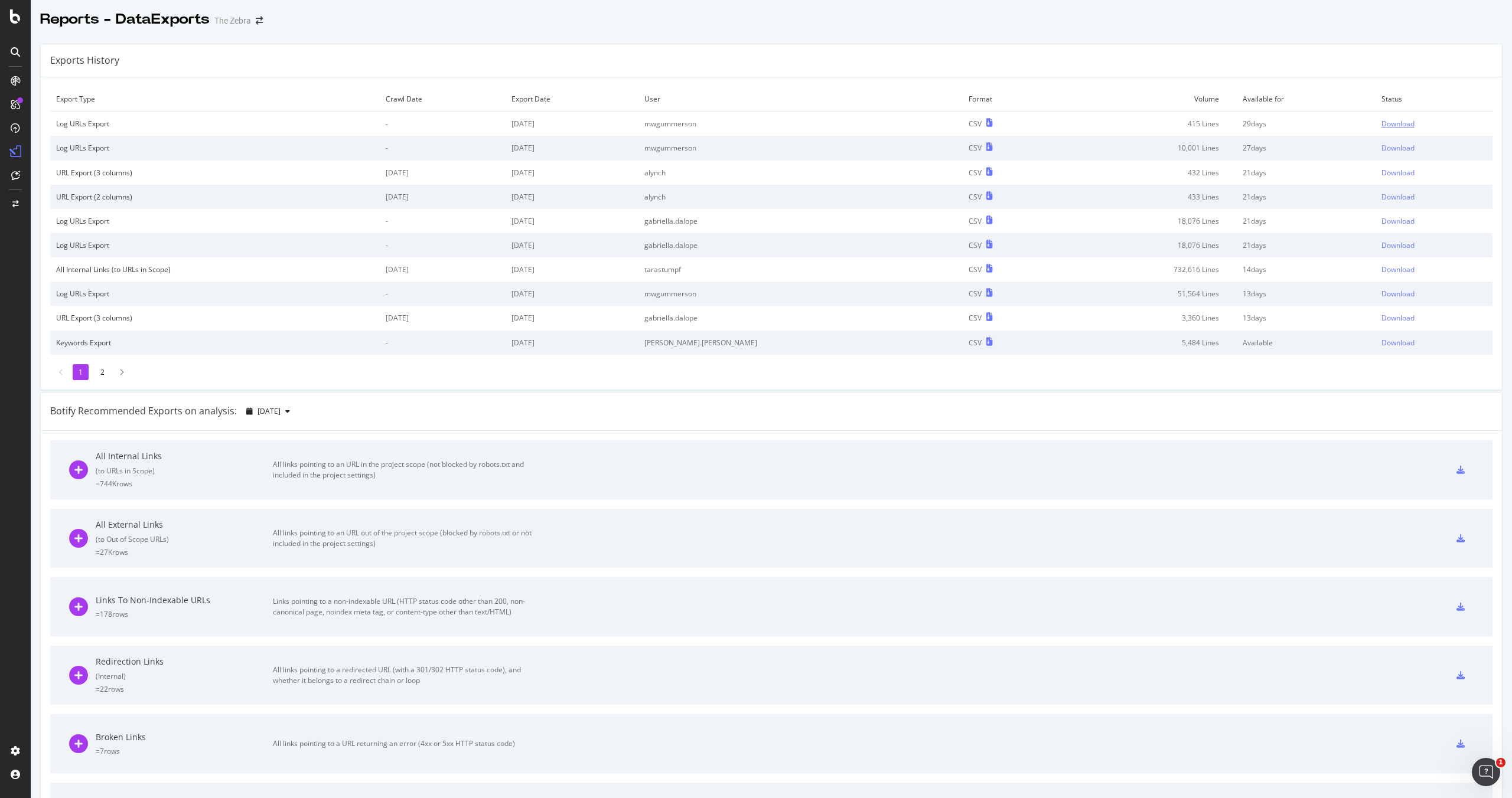
click at [1389, 122] on div "Download" at bounding box center [1397, 124] width 33 height 10
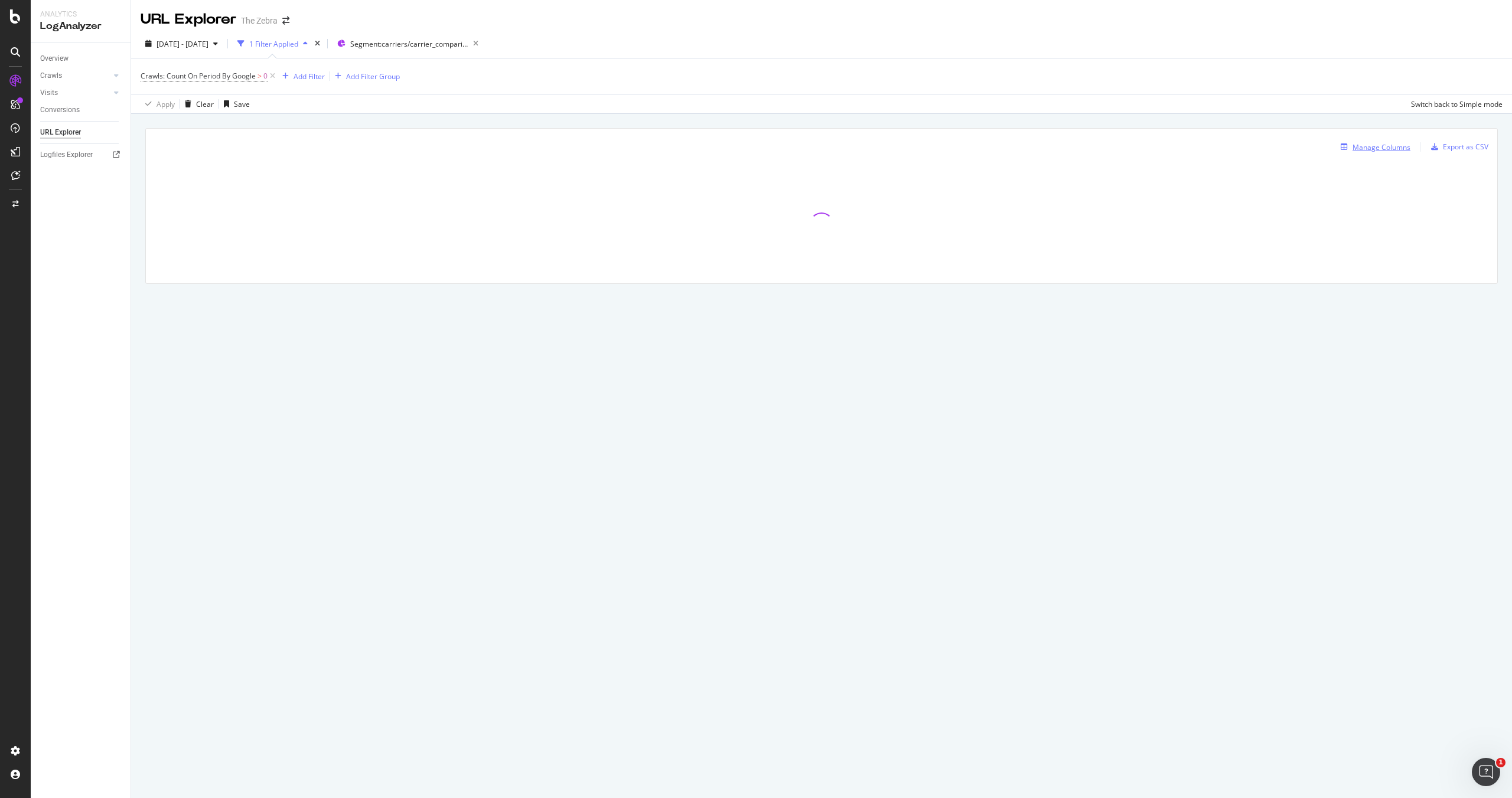
click at [1408, 147] on div "Manage Columns" at bounding box center [1381, 147] width 58 height 10
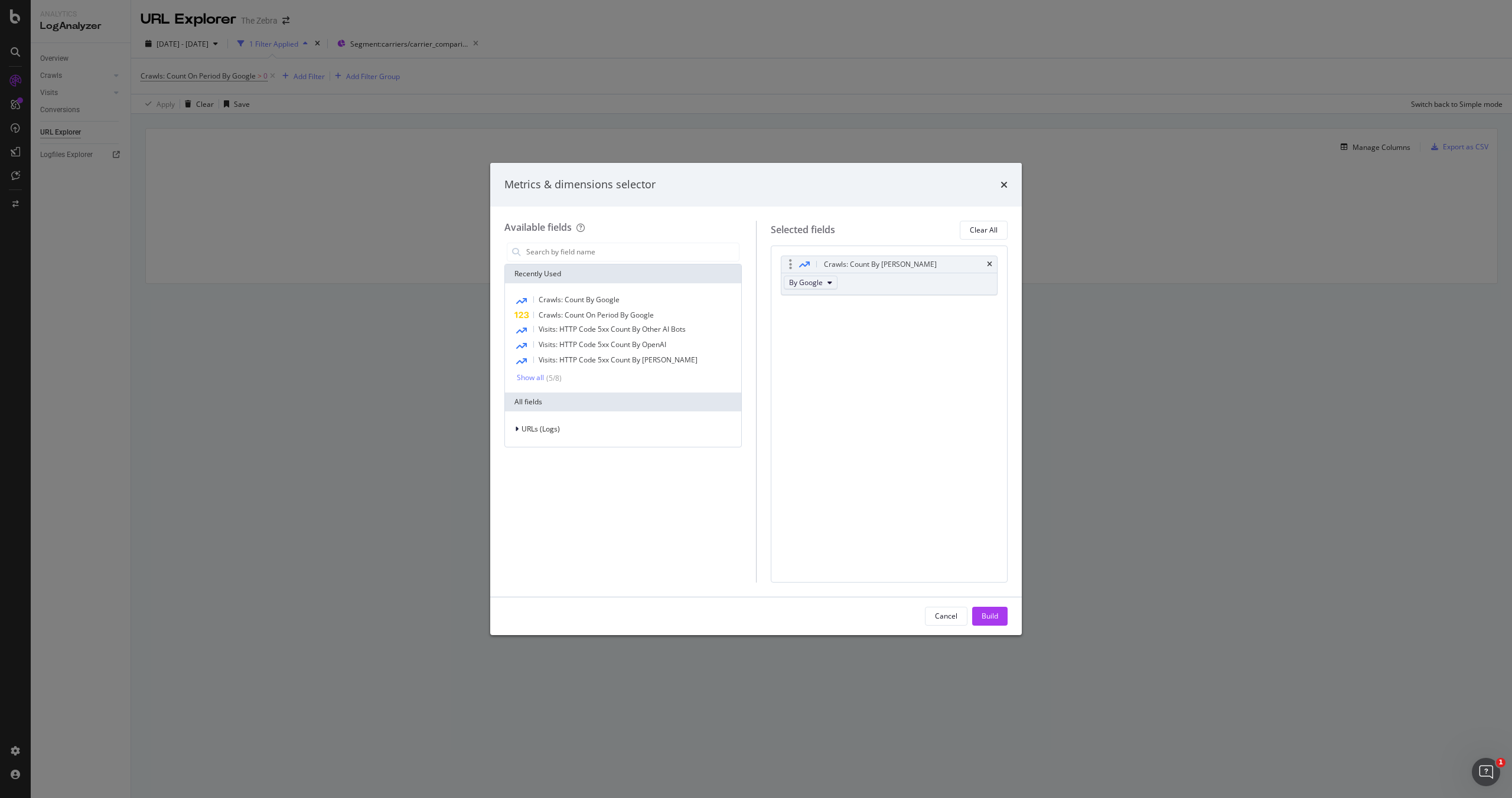
click at [797, 283] on span "By Google" at bounding box center [806, 282] width 33 height 10
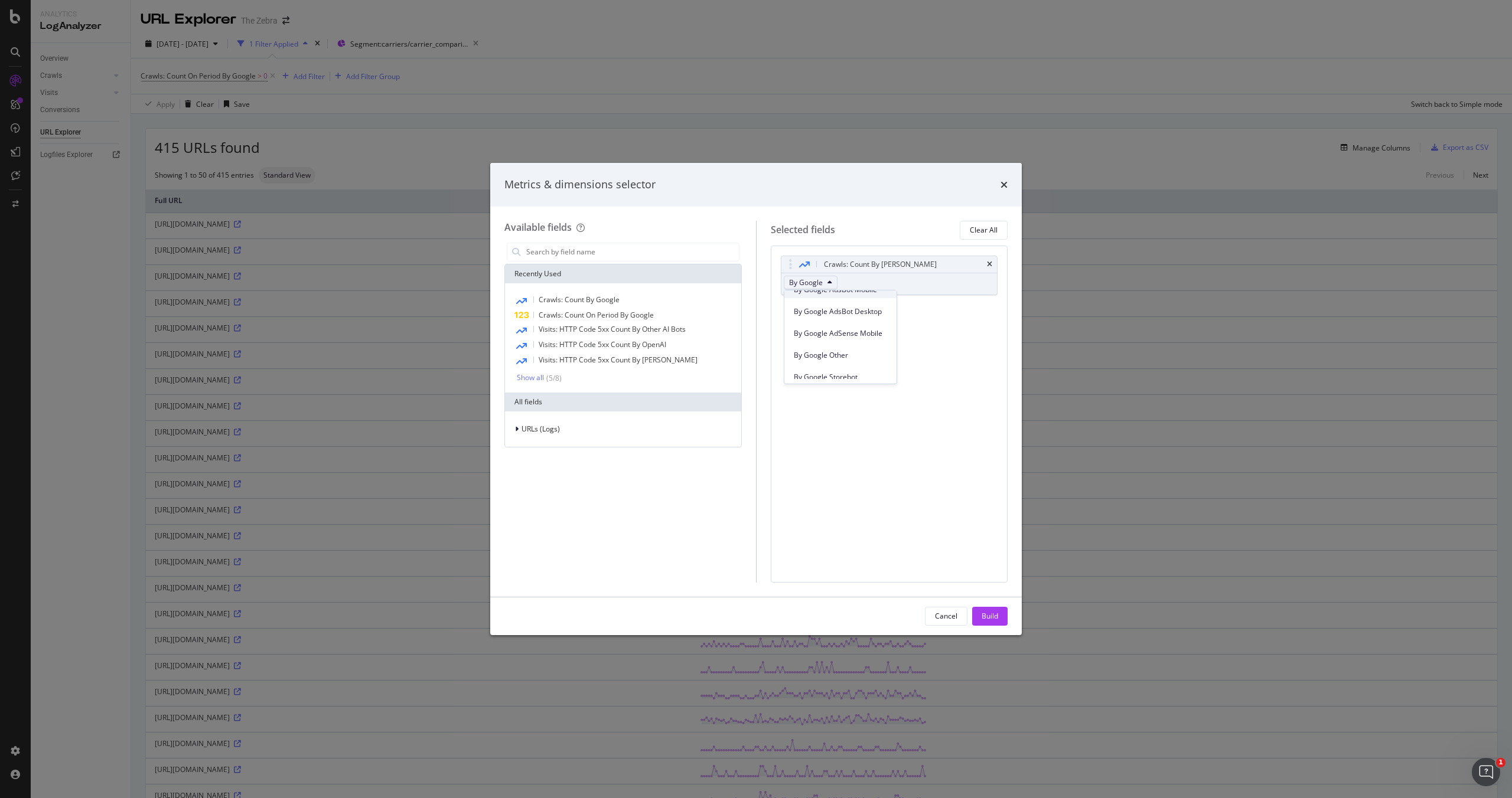
scroll to position [146, 0]
click at [936, 613] on div "Cancel" at bounding box center [945, 615] width 23 height 10
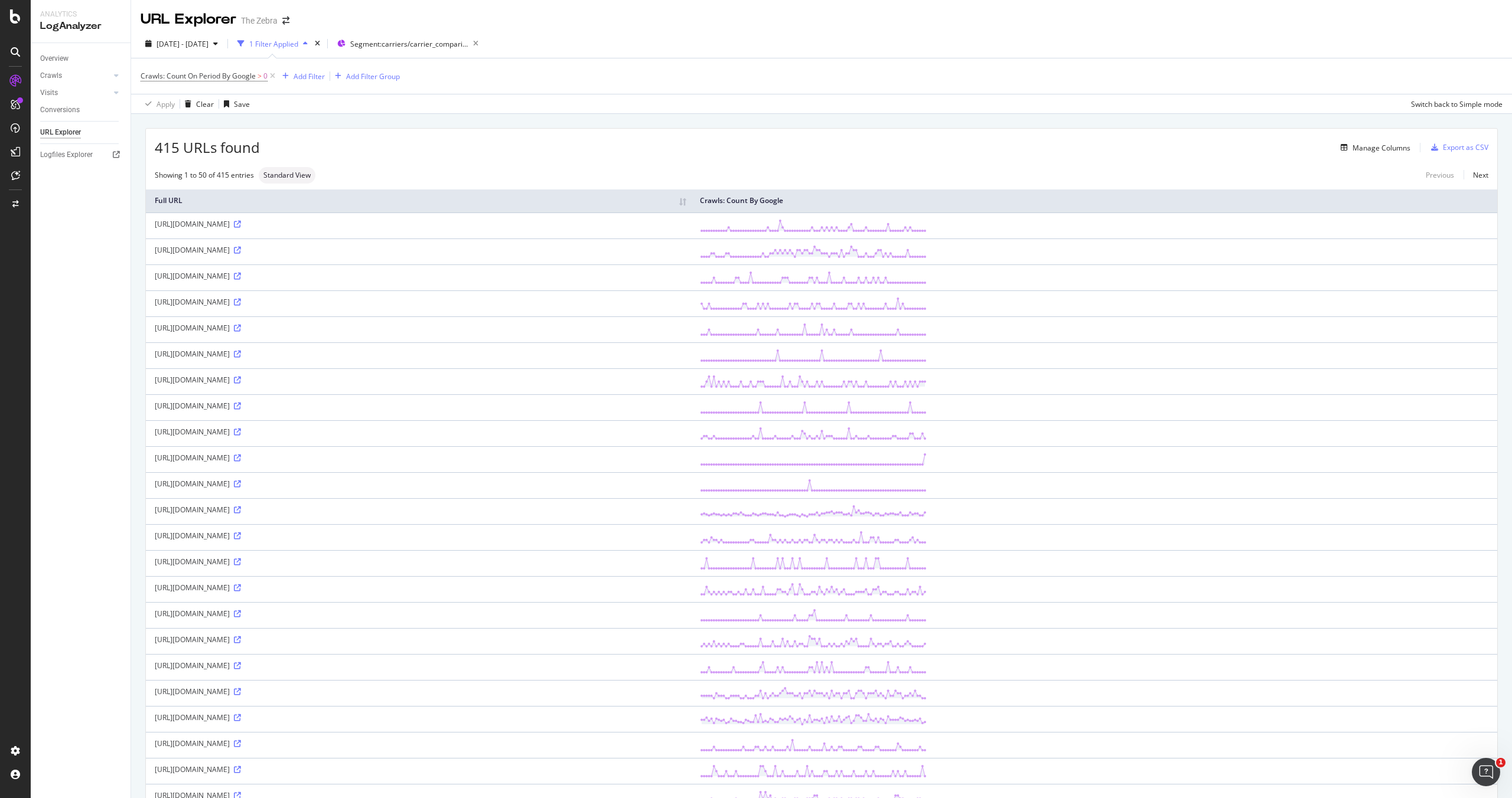
click at [1365, 138] on div "415 URLs found Manage Columns Export as CSV" at bounding box center [822, 143] width 1351 height 29
click at [1365, 142] on div "Manage Columns" at bounding box center [1381, 147] width 58 height 10
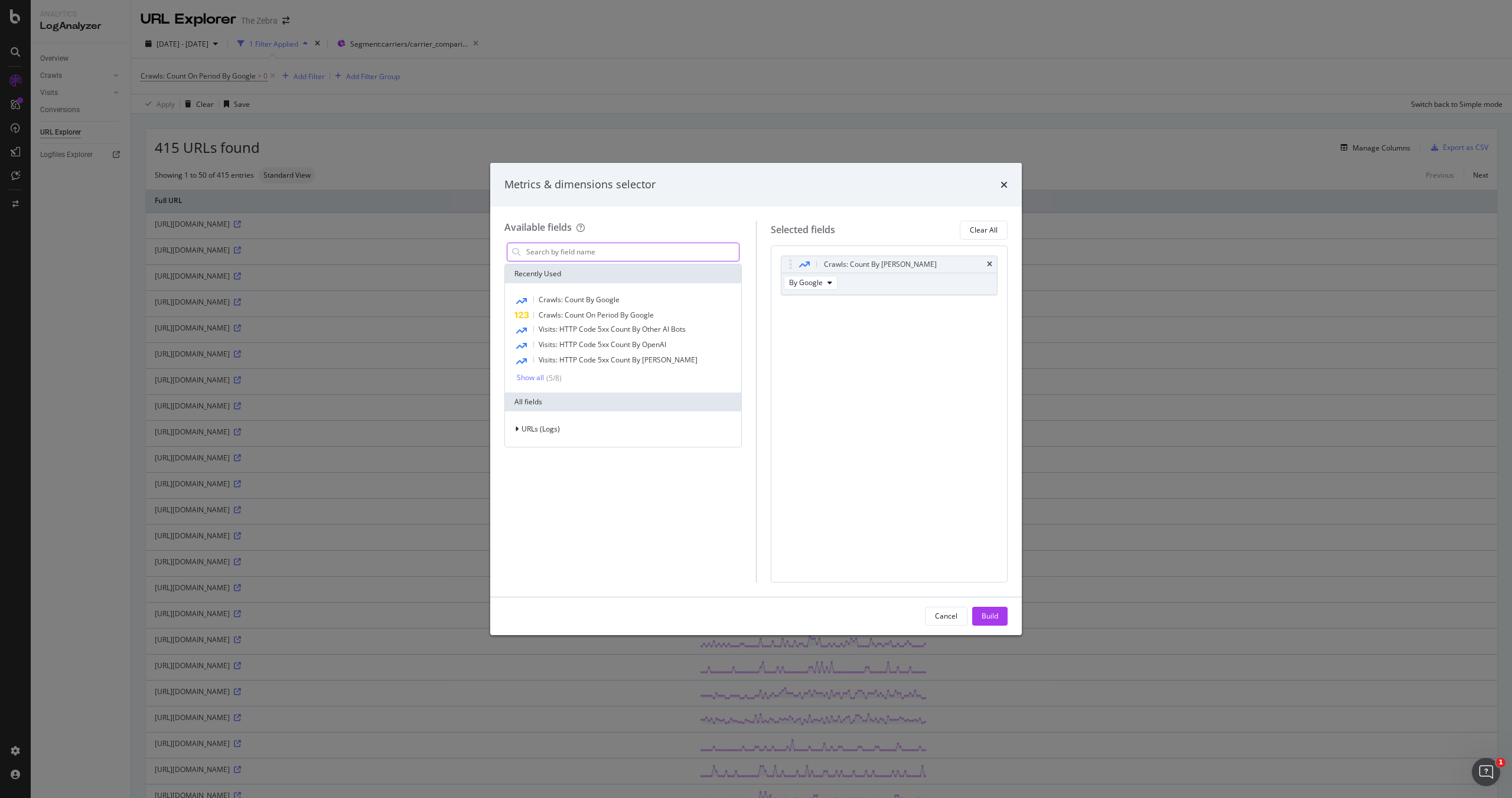
click at [669, 252] on input "modal" at bounding box center [632, 252] width 214 height 18
click at [632, 297] on div "Crawls: Count By Google" at bounding box center [622, 300] width 232 height 15
click at [835, 329] on span "By Google Desktop" at bounding box center [820, 326] width 62 height 10
click at [850, 379] on span "By OpenAI" at bounding box center [840, 377] width 93 height 11
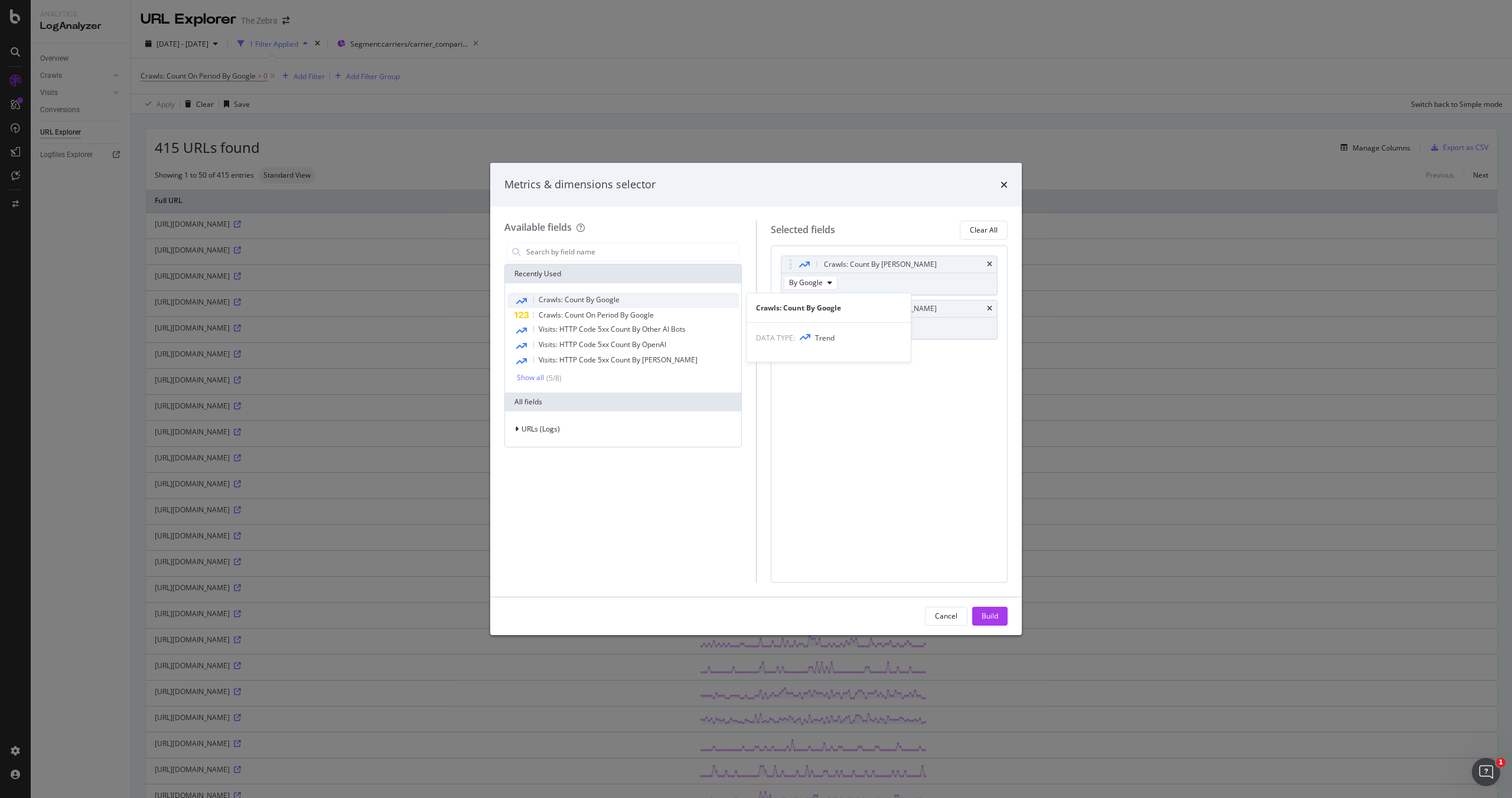
click at [650, 297] on div "Crawls: Count By Google" at bounding box center [622, 300] width 232 height 15
click at [844, 371] on span "By Google Desktop" at bounding box center [820, 371] width 62 height 10
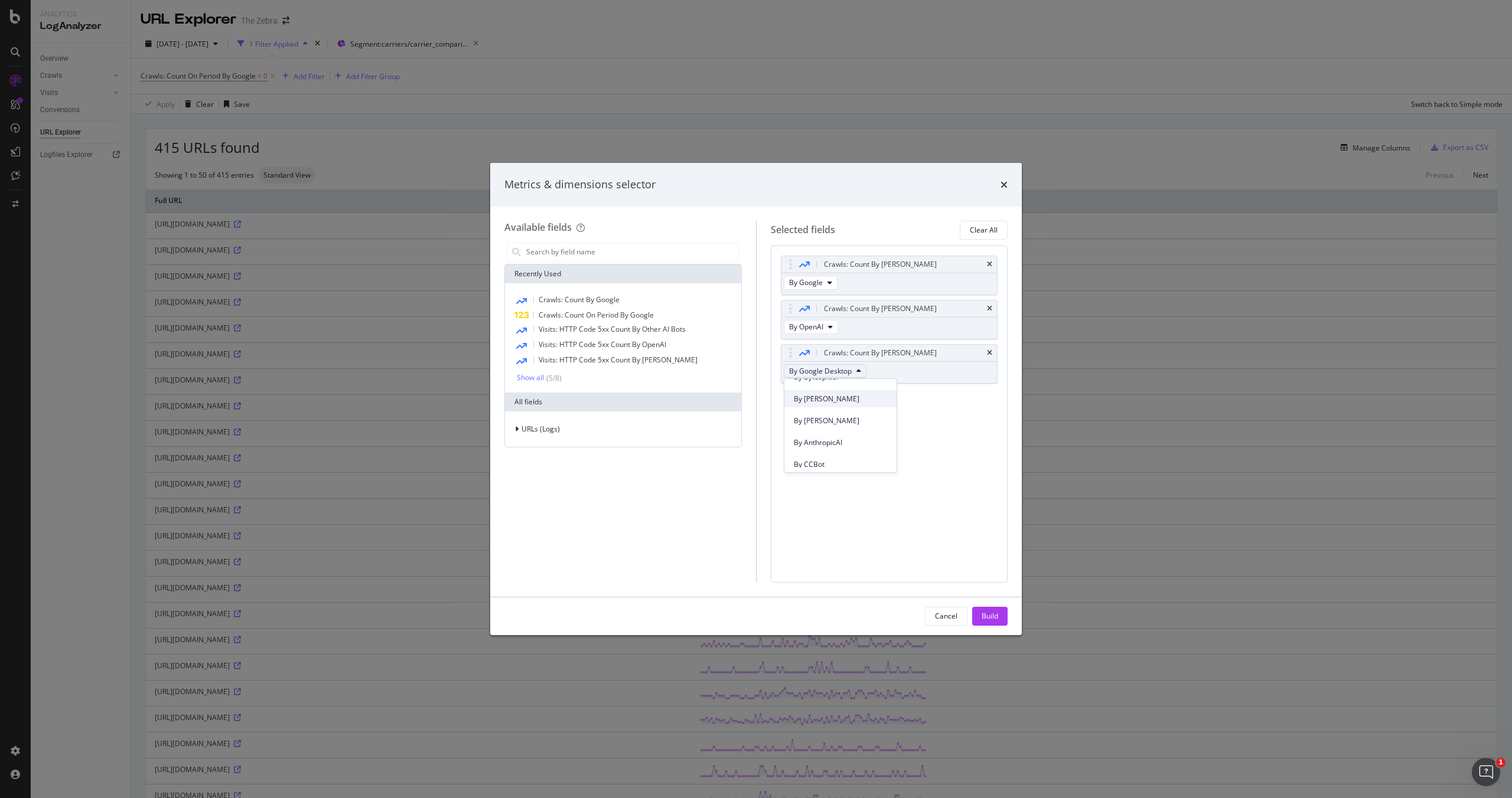
scroll to position [433, 0]
click at [856, 440] on span "By AnthropicAI" at bounding box center [840, 440] width 93 height 11
click at [653, 249] on input "modal" at bounding box center [632, 252] width 214 height 18
click at [824, 371] on span "By AnthropicAI" at bounding box center [814, 371] width 49 height 10
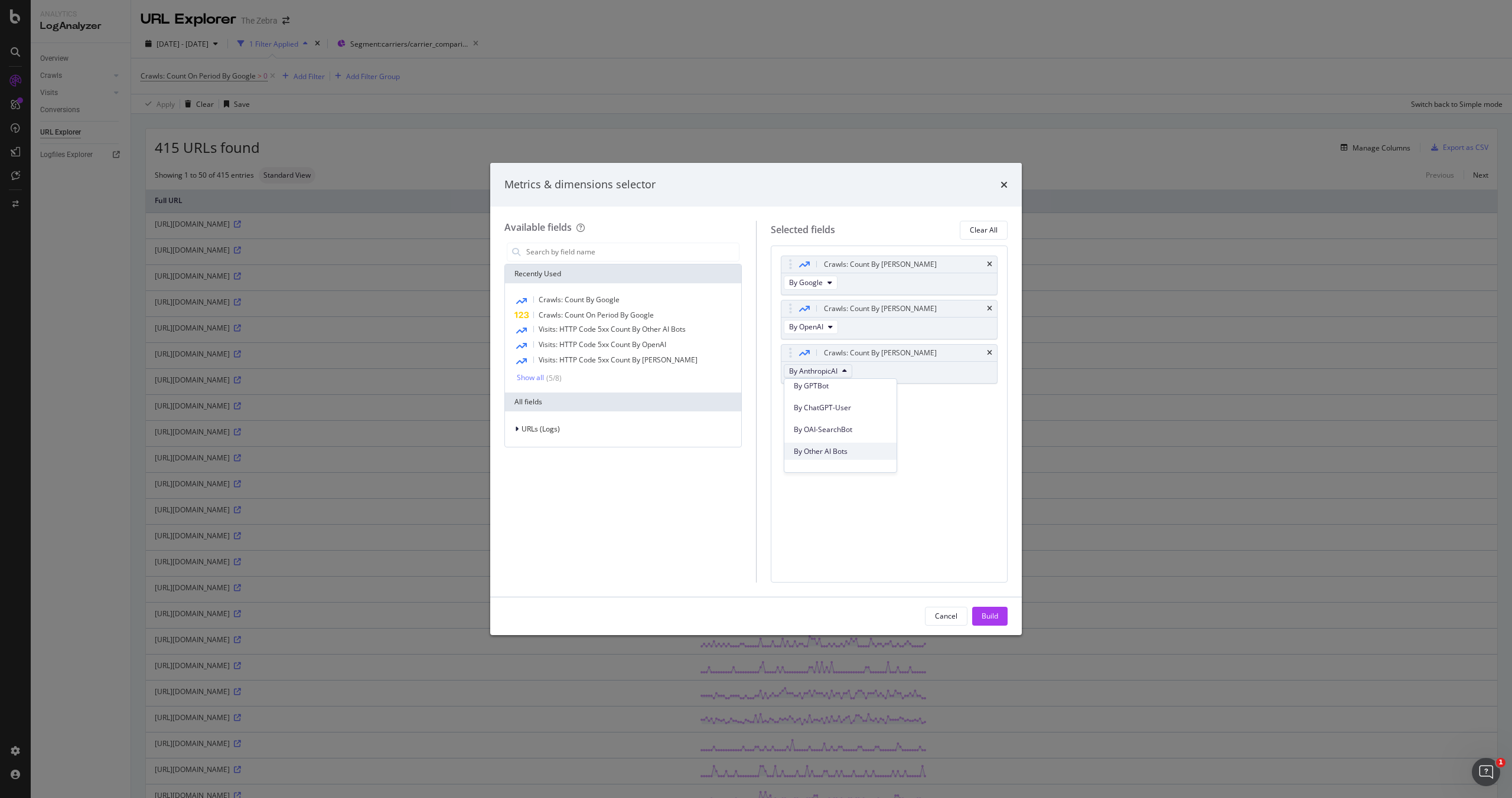
click at [842, 447] on span "By Other AI Bots" at bounding box center [840, 452] width 93 height 11
click at [999, 615] on button "Build" at bounding box center [989, 616] width 35 height 19
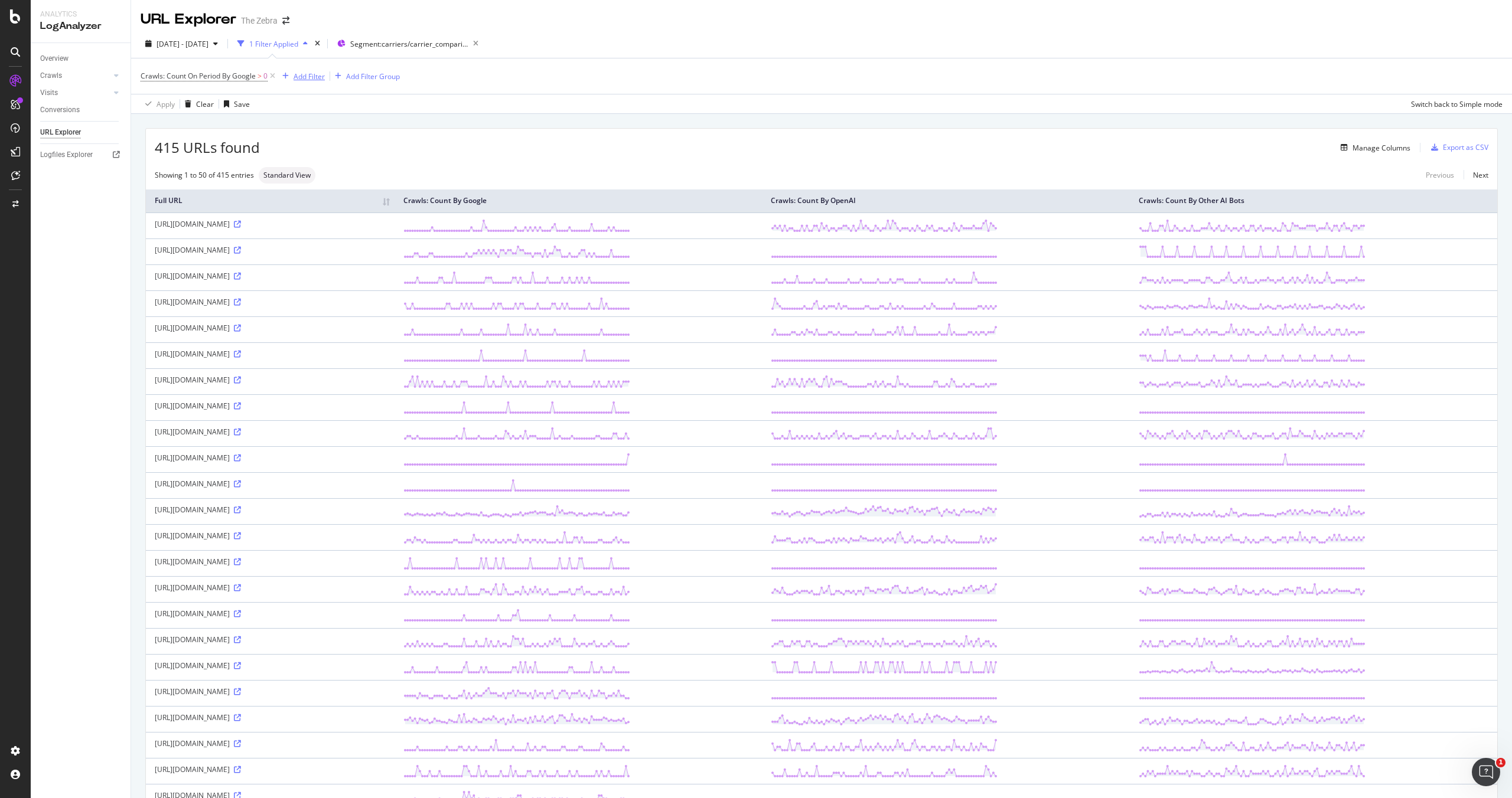
click at [318, 71] on div "Add Filter" at bounding box center [309, 76] width 32 height 10
click at [876, 73] on div "Crawls: Count On Period By Google > 0 Add Filter Add Filter Group" at bounding box center [821, 76] width 1361 height 35
click at [1447, 151] on div "Export as CSV" at bounding box center [1465, 147] width 45 height 10
click at [303, 78] on div "Add Filter" at bounding box center [309, 76] width 32 height 10
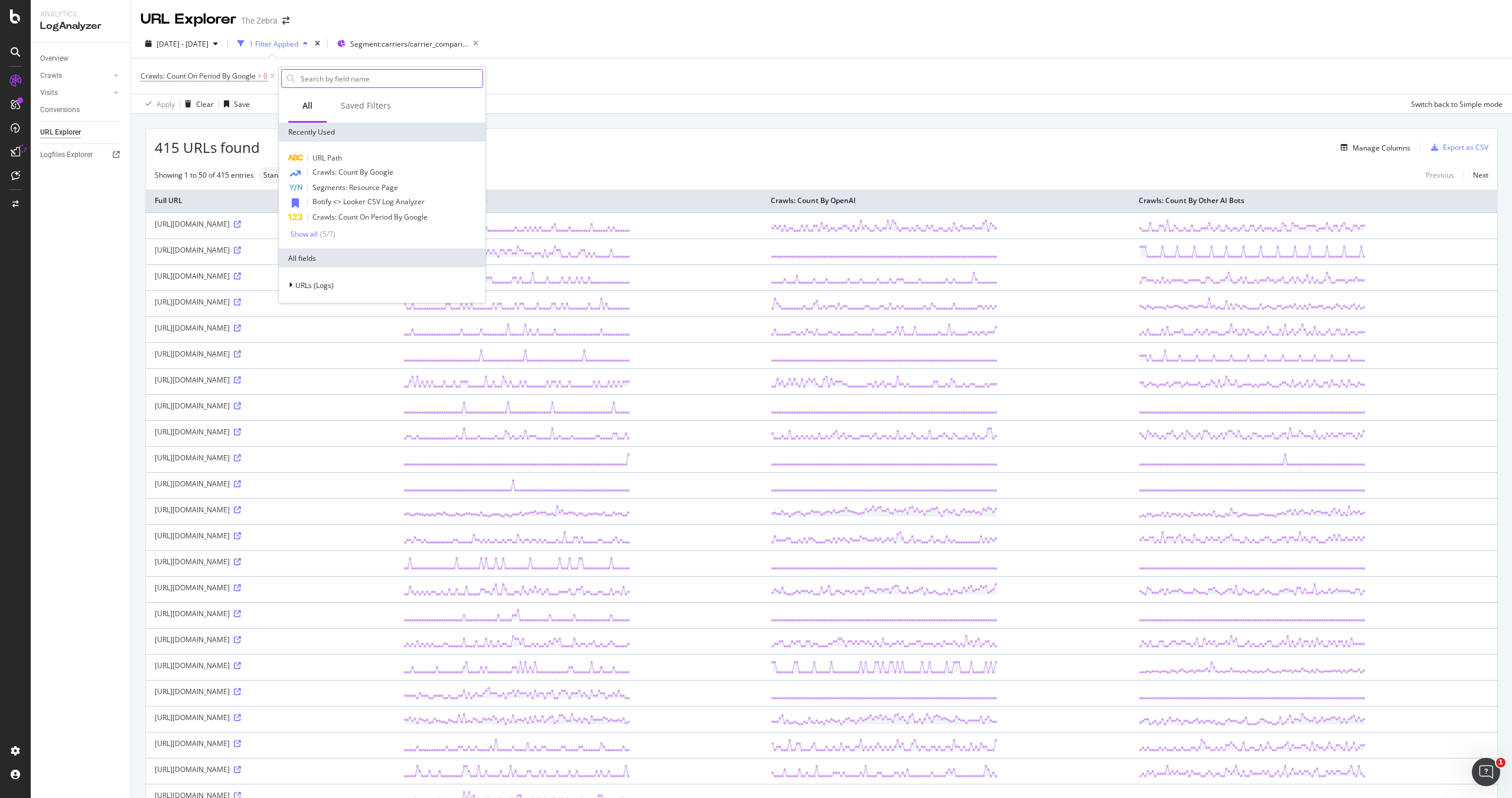
click at [353, 81] on input "text" at bounding box center [391, 78] width 183 height 18
click at [331, 151] on div "URL Path" at bounding box center [383, 159] width 202 height 14
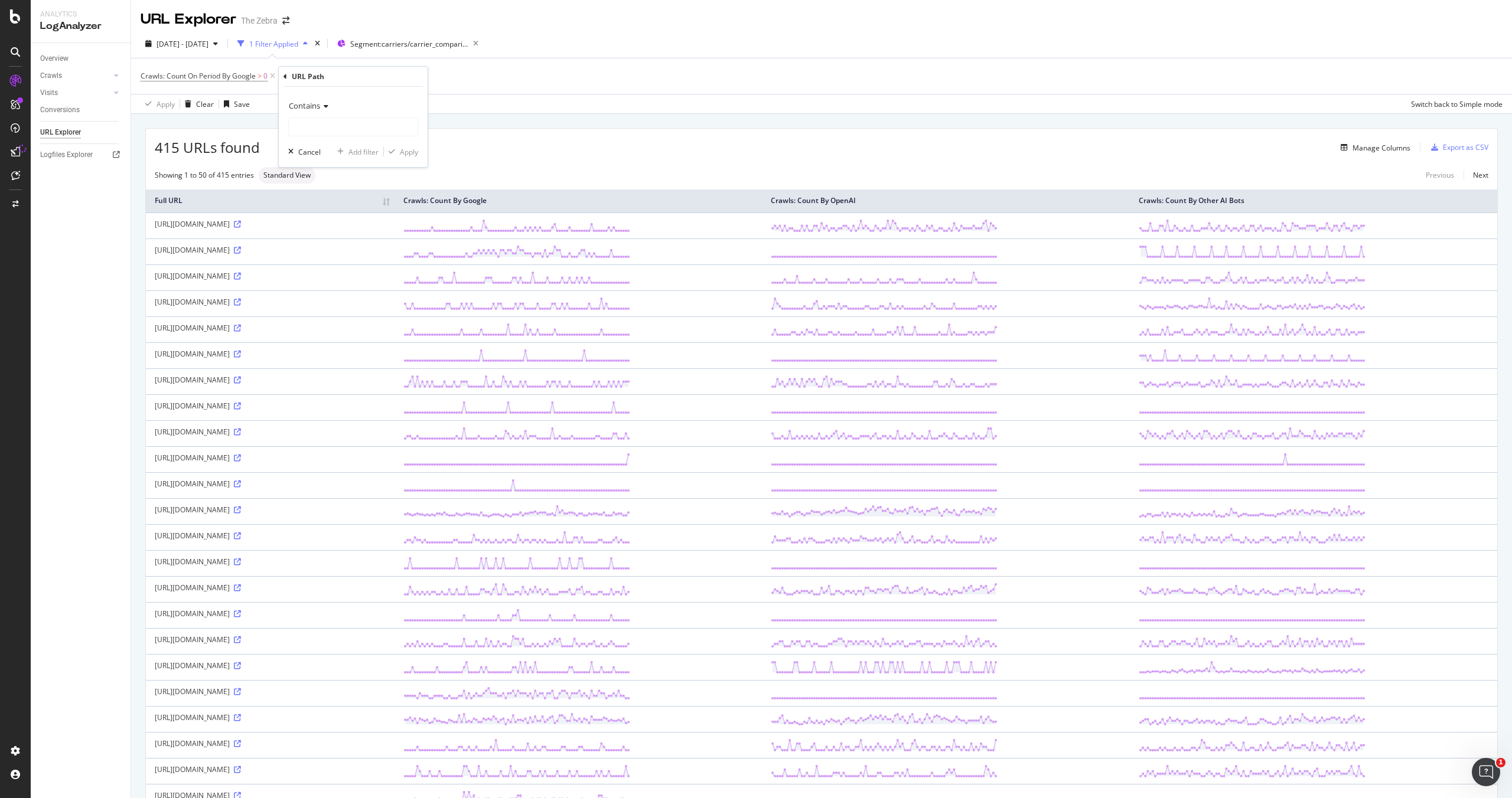
click at [311, 107] on span "Contains" at bounding box center [304, 105] width 32 height 11
click at [340, 238] on span "Doesn't contain" at bounding box center [319, 237] width 51 height 10
click at [343, 122] on input "text" at bounding box center [353, 126] width 129 height 19
type input "-old"
click at [402, 153] on div "Apply" at bounding box center [409, 151] width 18 height 10
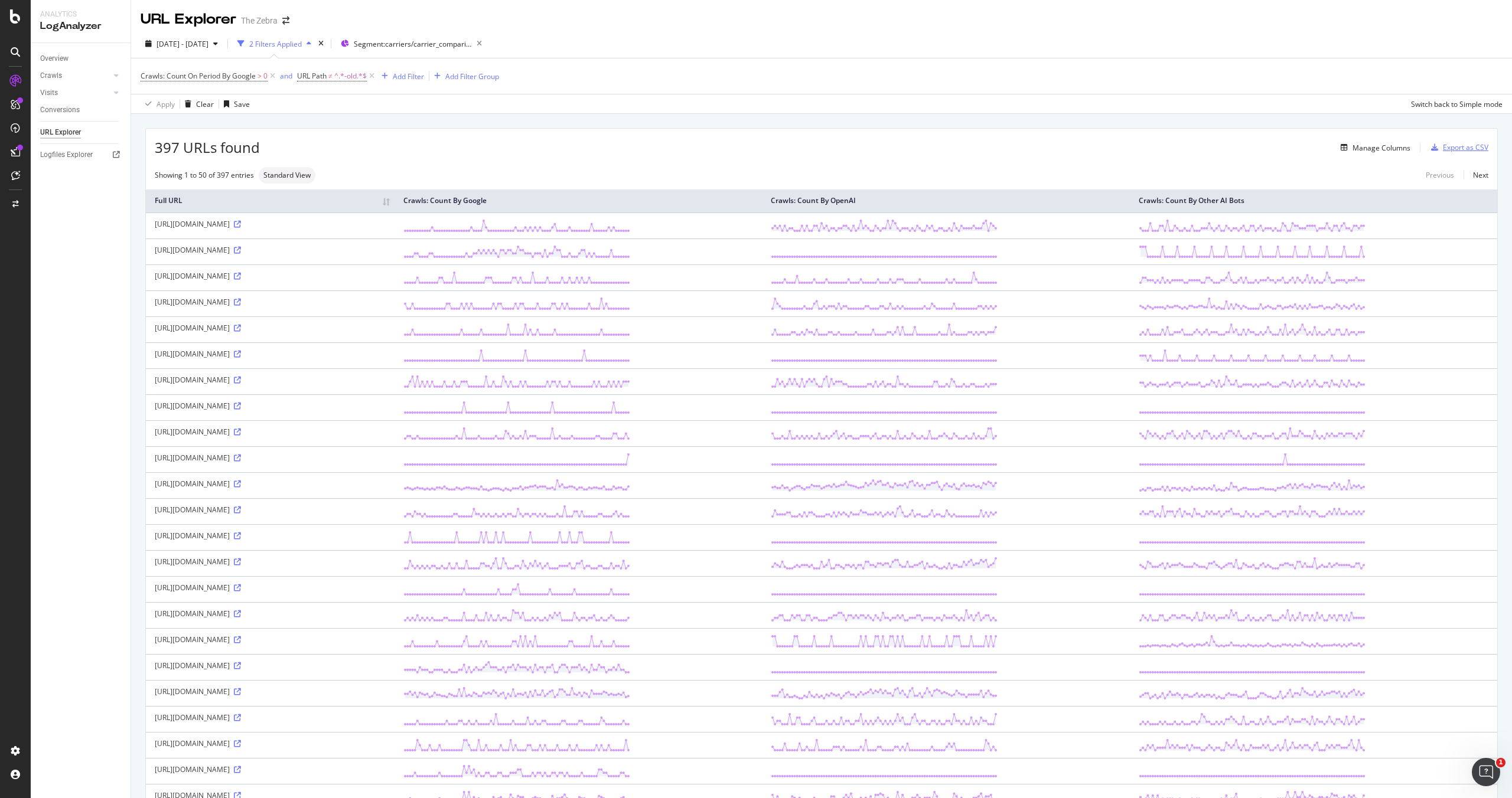
click at [1441, 150] on div "button" at bounding box center [1434, 148] width 16 height 7
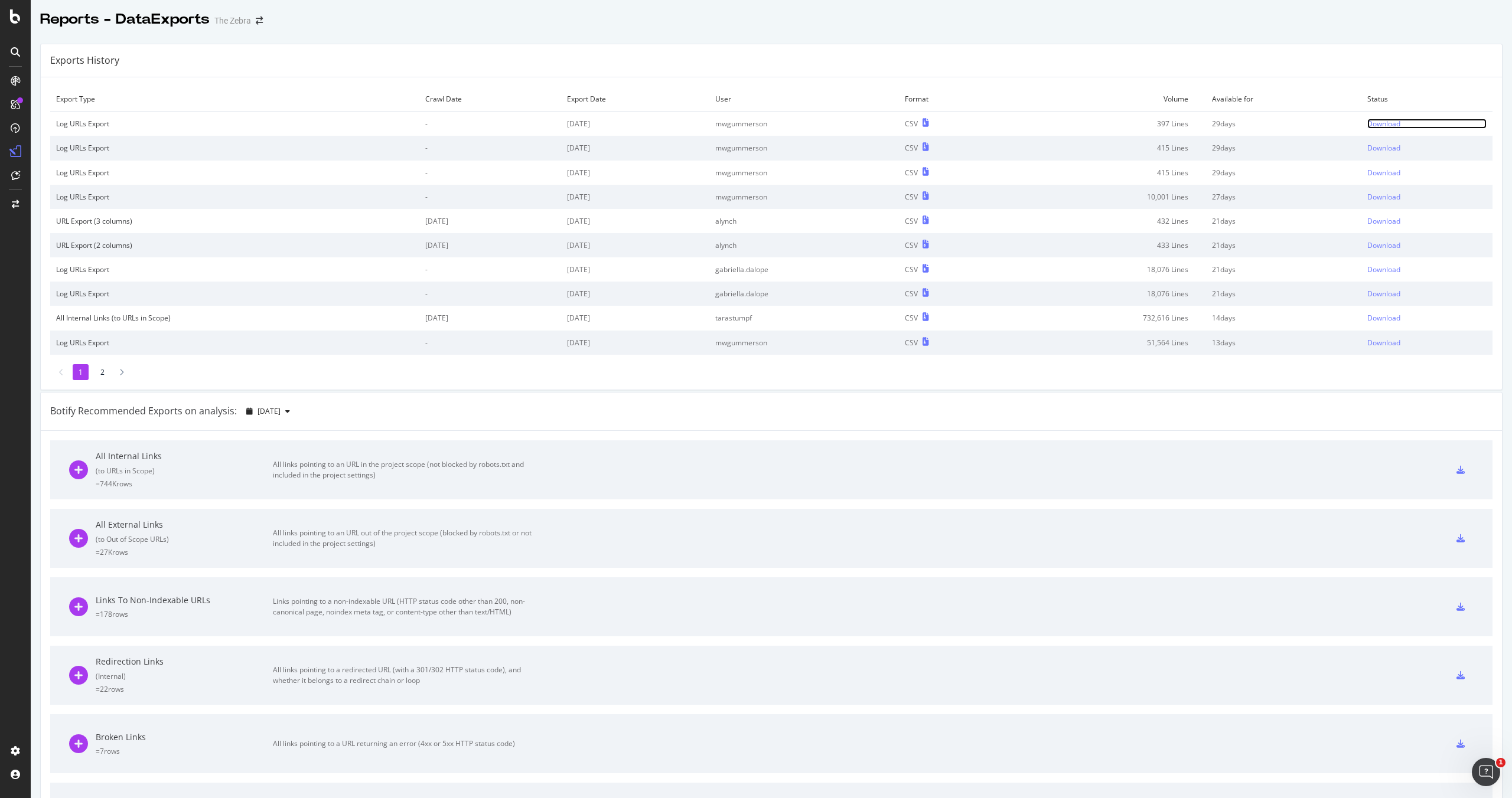
click at [1394, 127] on div "Download" at bounding box center [1383, 124] width 33 height 10
